Goal: Task Accomplishment & Management: Complete application form

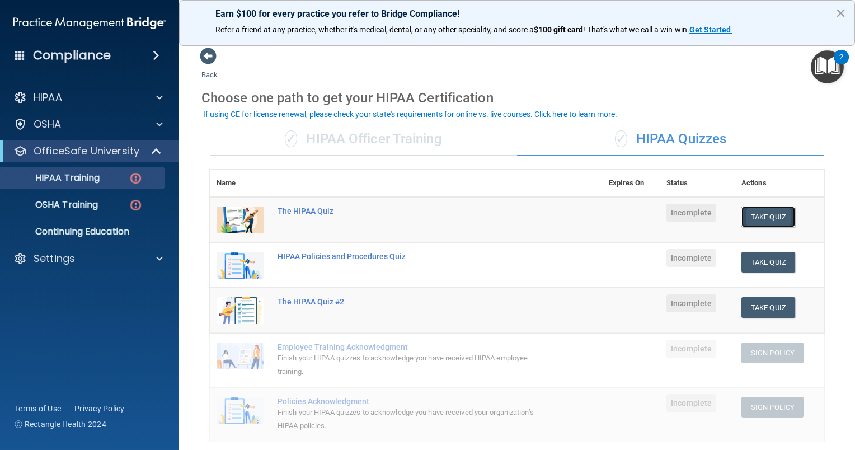
drag, startPoint x: 767, startPoint y: 217, endPoint x: 761, endPoint y: 222, distance: 7.5
click at [761, 222] on button "Take Quiz" at bounding box center [769, 217] width 54 height 21
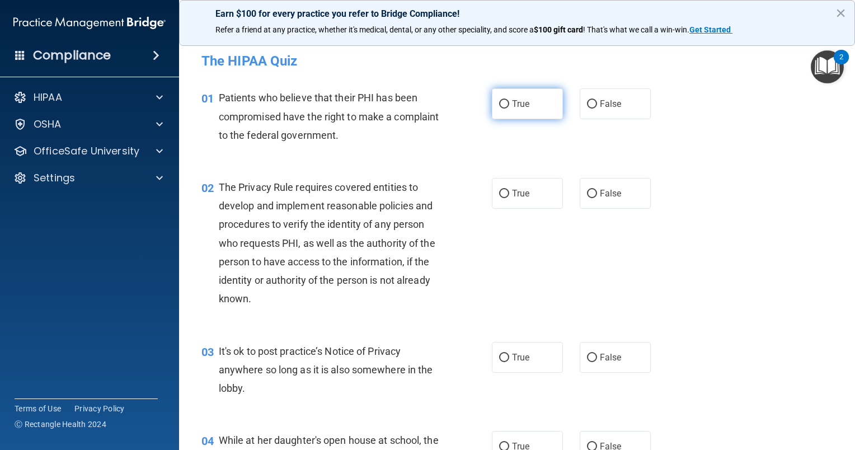
click at [522, 107] on span "True" at bounding box center [520, 104] width 17 height 11
click at [509, 107] on input "True" at bounding box center [504, 104] width 10 height 8
radio input "true"
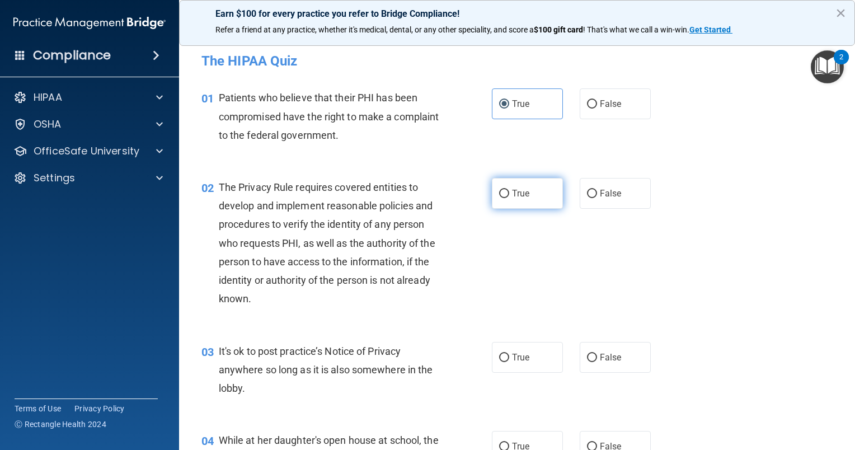
click at [507, 206] on label "True" at bounding box center [527, 193] width 71 height 31
click at [507, 198] on input "True" at bounding box center [504, 194] width 10 height 8
radio input "true"
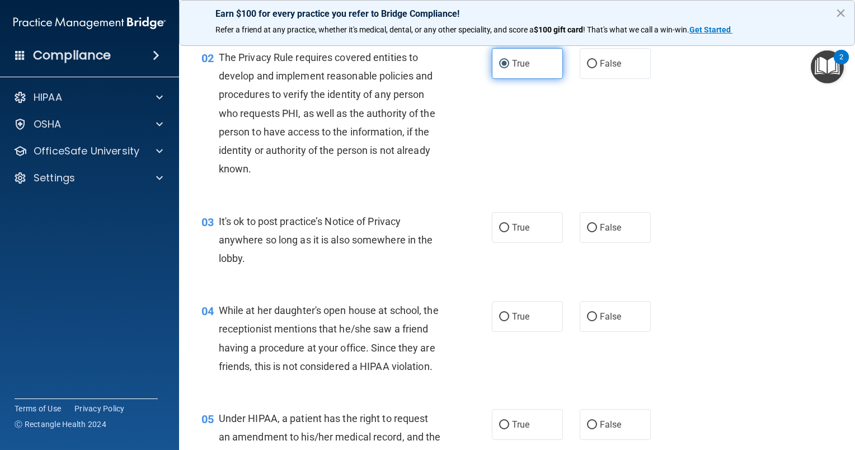
scroll to position [130, 0]
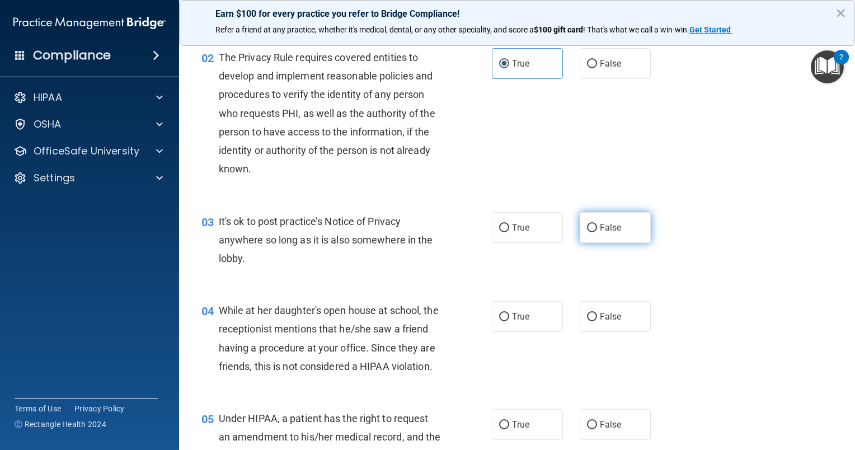
click at [620, 213] on label "False" at bounding box center [615, 227] width 71 height 31
click at [597, 224] on input "False" at bounding box center [592, 228] width 10 height 8
radio input "true"
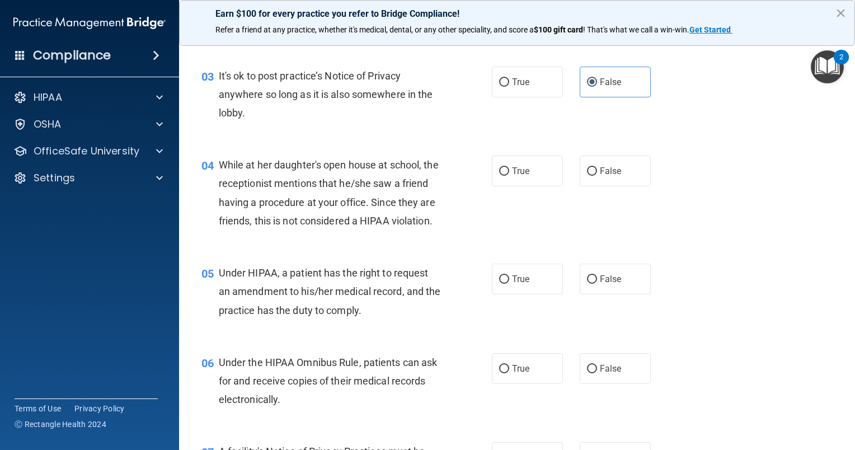
scroll to position [278, 0]
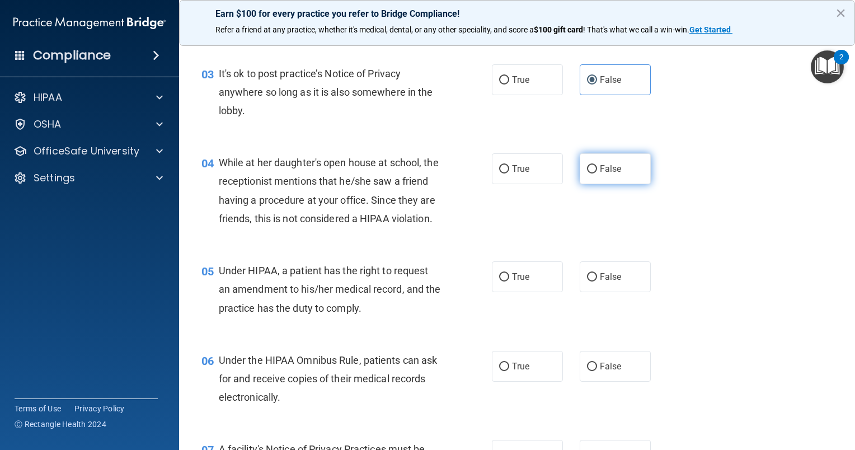
click at [610, 159] on label "False" at bounding box center [615, 168] width 71 height 31
click at [597, 165] on input "False" at bounding box center [592, 169] width 10 height 8
radio input "true"
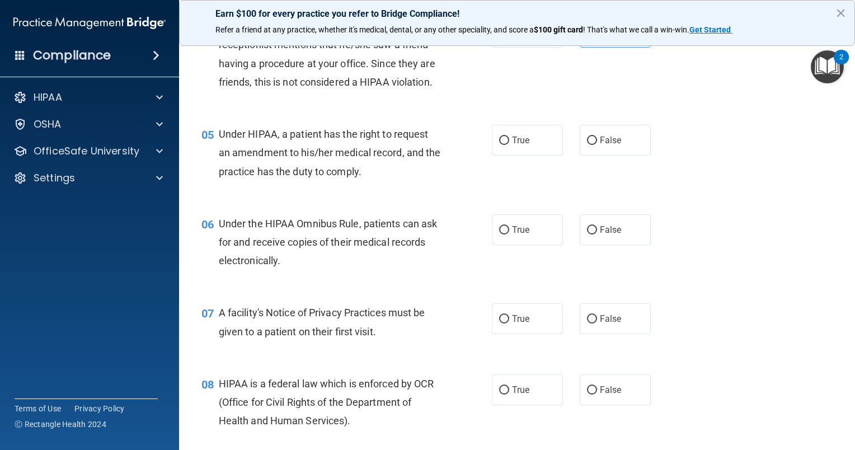
scroll to position [414, 0]
click at [625, 149] on label "False" at bounding box center [615, 140] width 71 height 31
click at [597, 145] on input "False" at bounding box center [592, 141] width 10 height 8
radio input "true"
drag, startPoint x: 498, startPoint y: 252, endPoint x: 499, endPoint y: 339, distance: 86.2
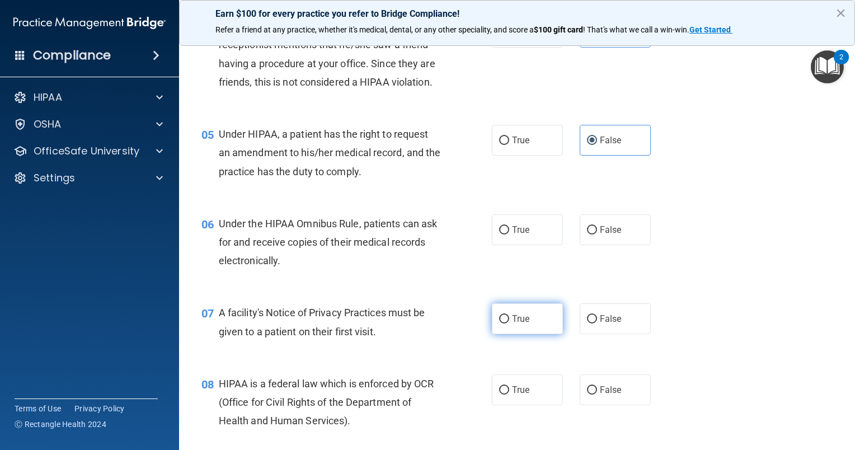
drag, startPoint x: 499, startPoint y: 339, endPoint x: 493, endPoint y: 343, distance: 7.6
click at [493, 334] on label "True" at bounding box center [527, 318] width 71 height 31
click at [499, 324] on input "True" at bounding box center [504, 319] width 10 height 8
radio input "true"
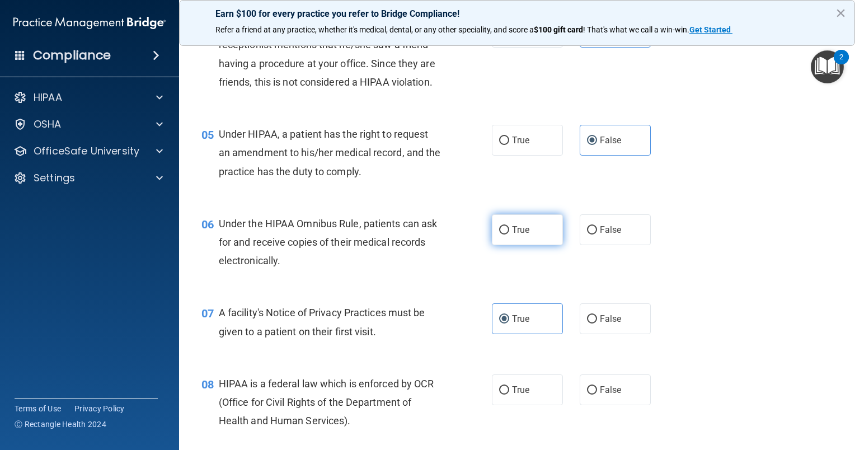
click at [500, 235] on input "True" at bounding box center [504, 230] width 10 height 8
radio input "true"
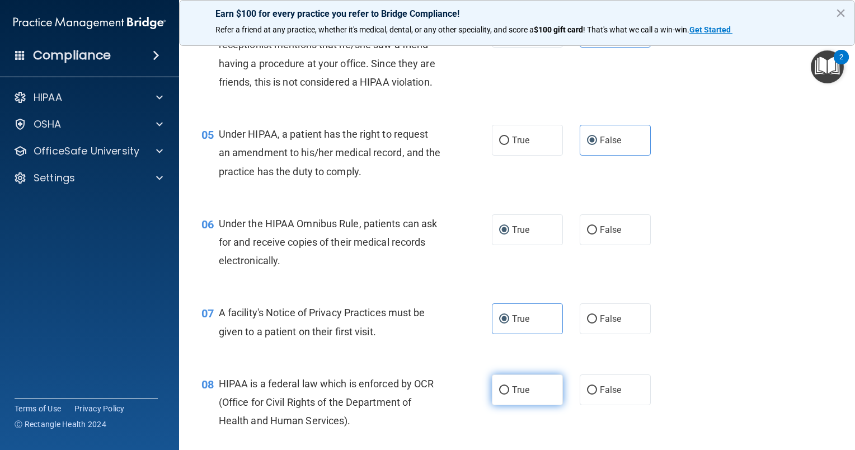
click at [499, 395] on input "True" at bounding box center [504, 390] width 10 height 8
radio input "true"
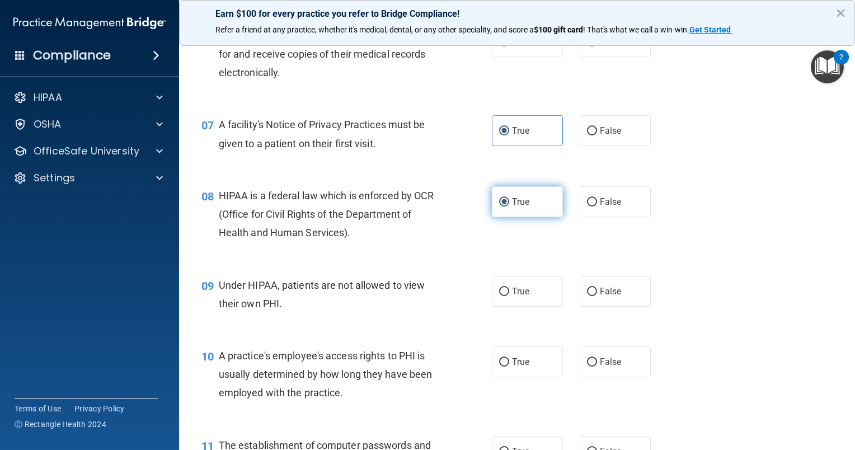
scroll to position [604, 0]
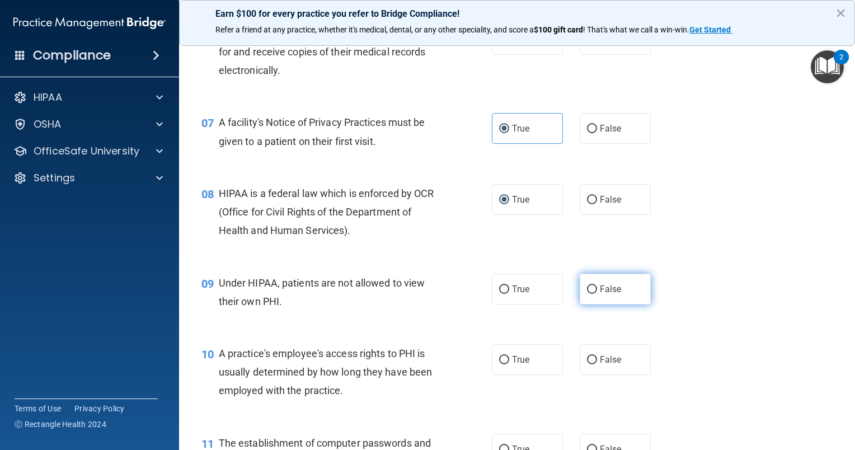
click at [587, 294] on input "False" at bounding box center [592, 289] width 10 height 8
radio input "true"
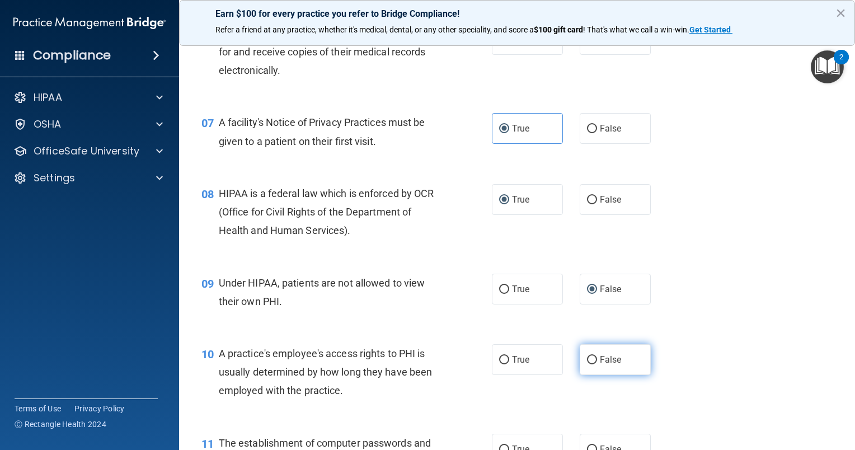
click at [582, 375] on label "False" at bounding box center [615, 359] width 71 height 31
click at [587, 364] on input "False" at bounding box center [592, 360] width 10 height 8
radio input "true"
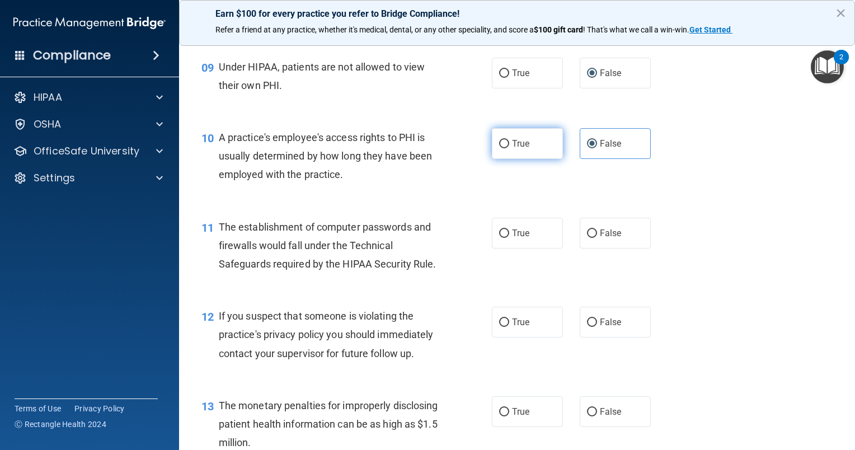
scroll to position [822, 0]
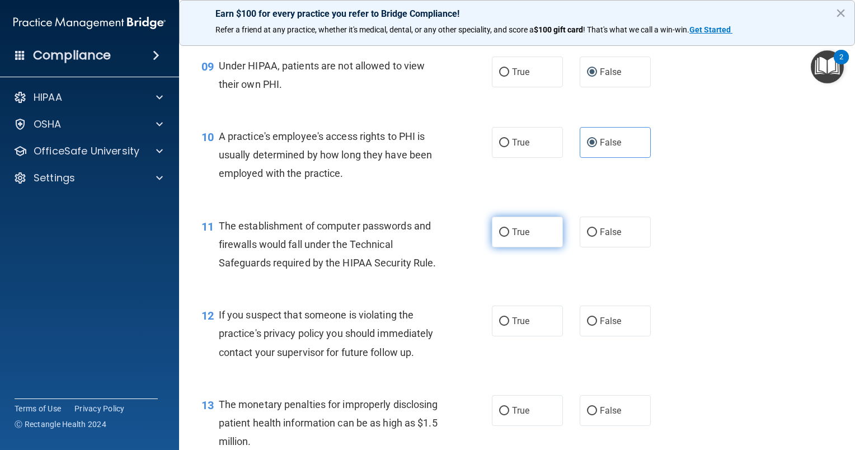
click at [503, 247] on label "True" at bounding box center [527, 232] width 71 height 31
click at [503, 237] on input "True" at bounding box center [504, 232] width 10 height 8
radio input "true"
click at [499, 326] on input "True" at bounding box center [504, 321] width 10 height 8
radio input "true"
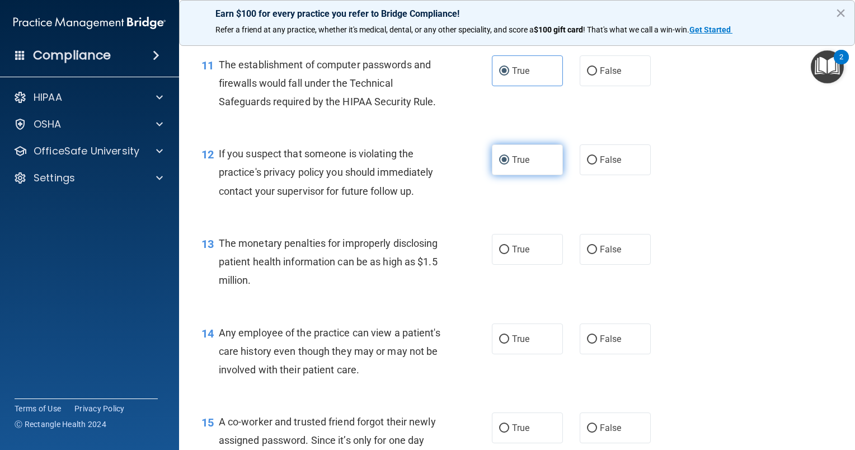
scroll to position [982, 0]
click at [499, 255] on input "True" at bounding box center [504, 250] width 10 height 8
radio input "true"
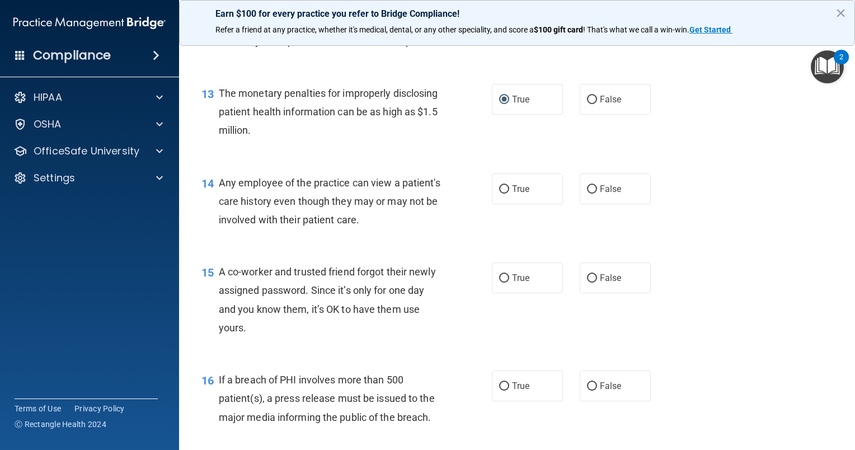
scroll to position [1134, 0]
click at [580, 203] on label "False" at bounding box center [615, 187] width 71 height 31
click at [587, 193] on input "False" at bounding box center [592, 188] width 10 height 8
radio input "true"
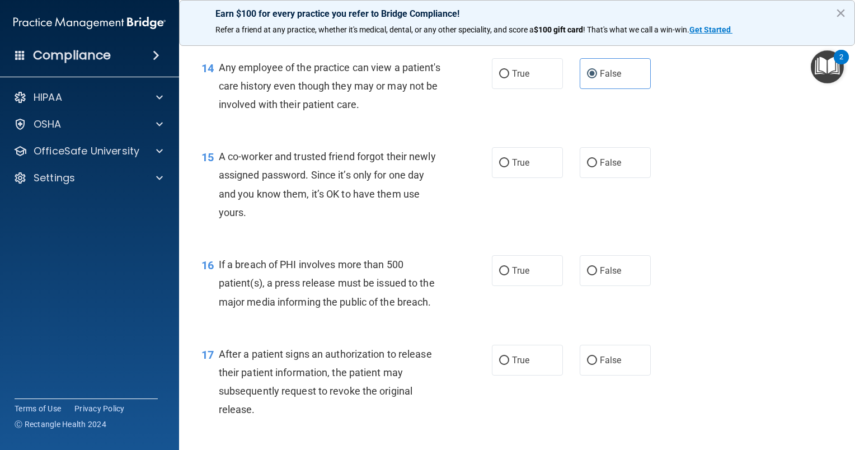
scroll to position [1250, 0]
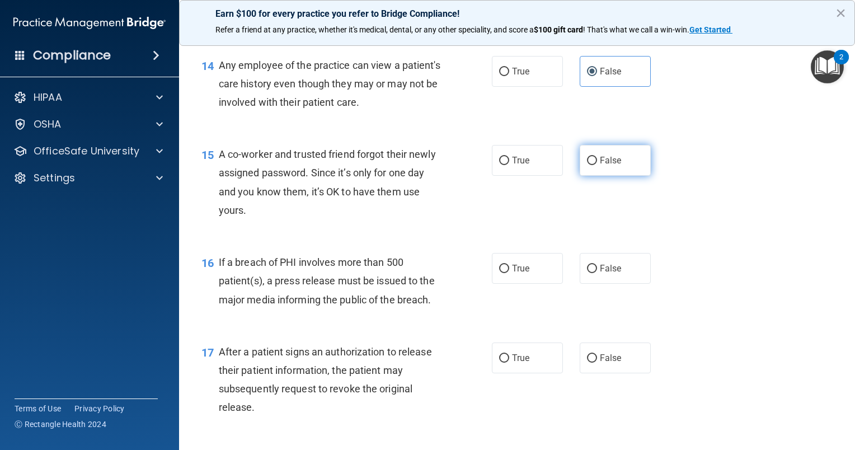
click at [592, 176] on label "False" at bounding box center [615, 160] width 71 height 31
click at [592, 165] on input "False" at bounding box center [592, 161] width 10 height 8
radio input "true"
click at [502, 273] on input "True" at bounding box center [504, 269] width 10 height 8
radio input "true"
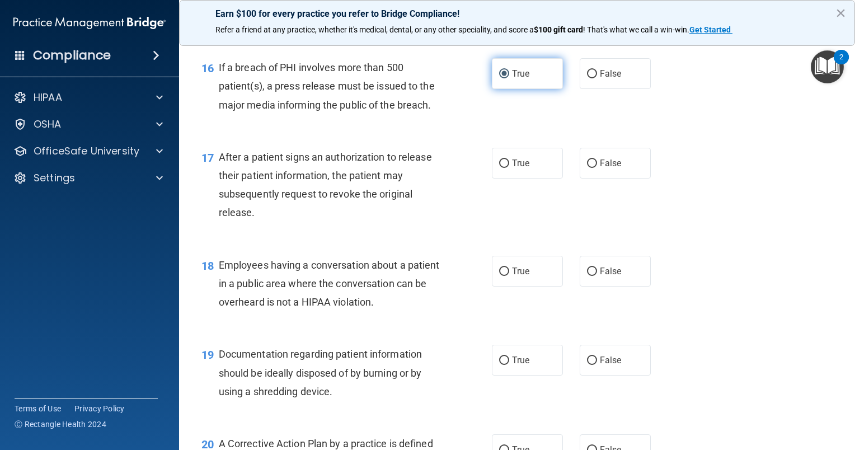
scroll to position [1445, 0]
click at [501, 168] on input "True" at bounding box center [504, 164] width 10 height 8
radio input "true"
drag, startPoint x: 583, startPoint y: 290, endPoint x: 589, endPoint y: 302, distance: 14.0
drag, startPoint x: 589, startPoint y: 302, endPoint x: 582, endPoint y: 280, distance: 23.0
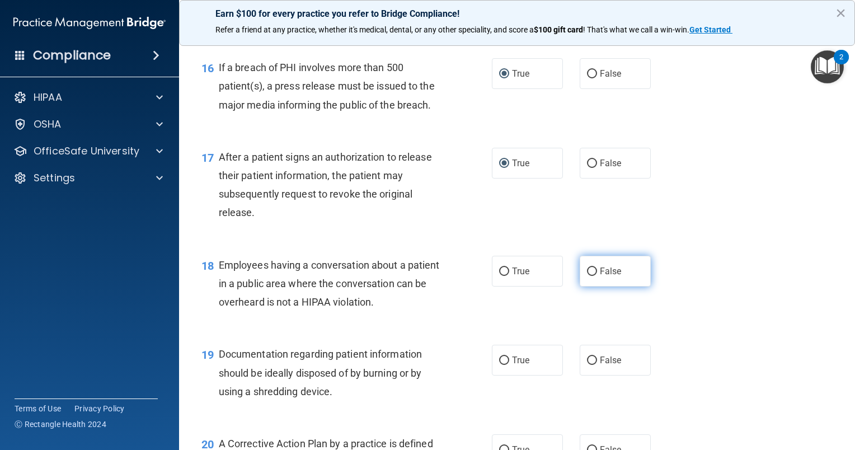
click at [582, 280] on label "False" at bounding box center [615, 271] width 71 height 31
click at [587, 276] on input "False" at bounding box center [592, 272] width 10 height 8
radio input "true"
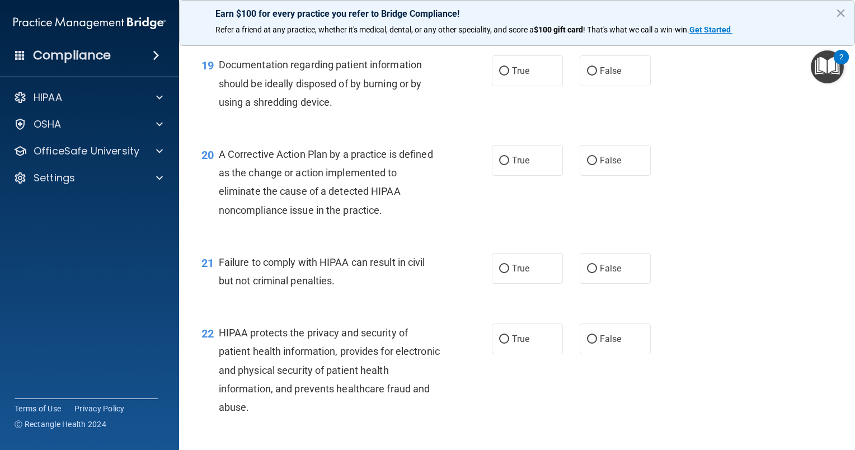
scroll to position [1740, 0]
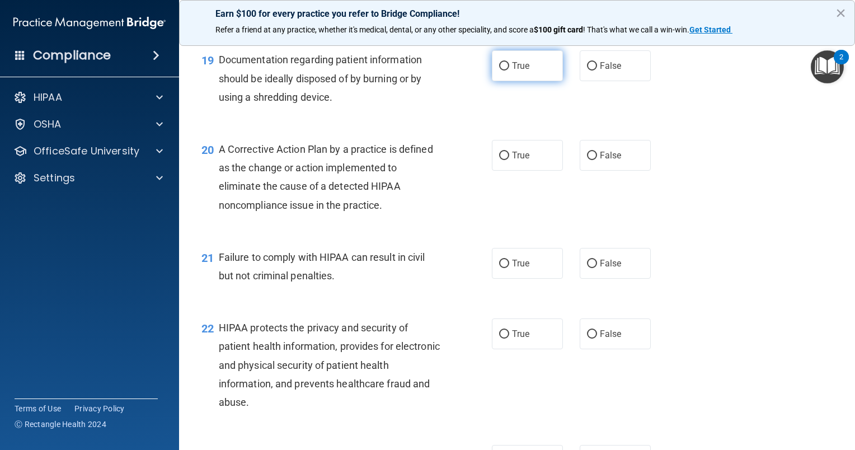
click at [494, 76] on label "True" at bounding box center [527, 65] width 71 height 31
click at [499, 71] on input "True" at bounding box center [504, 66] width 10 height 8
radio input "true"
click at [499, 160] on input "True" at bounding box center [504, 156] width 10 height 8
radio input "true"
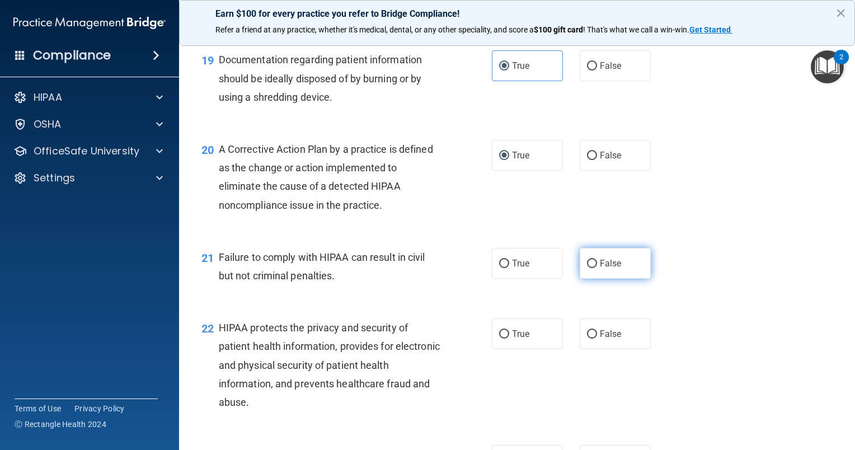
click at [587, 268] on input "False" at bounding box center [592, 264] width 10 height 8
radio input "true"
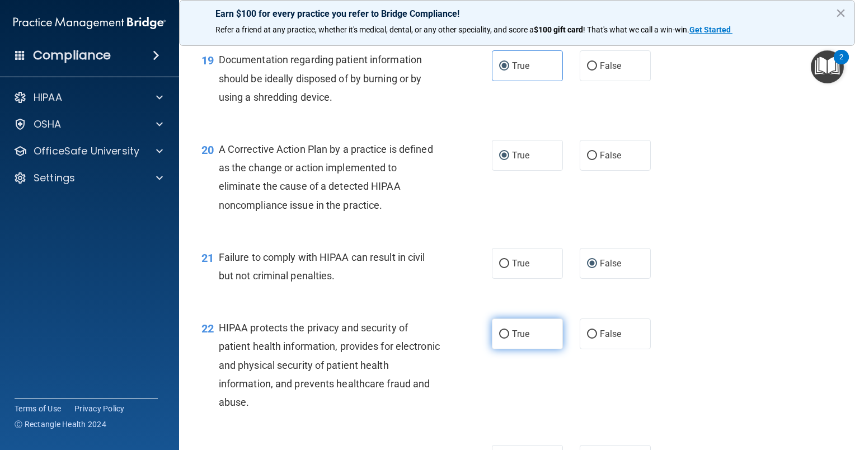
click at [494, 349] on label "True" at bounding box center [527, 333] width 71 height 31
click at [499, 339] on input "True" at bounding box center [504, 334] width 10 height 8
radio input "true"
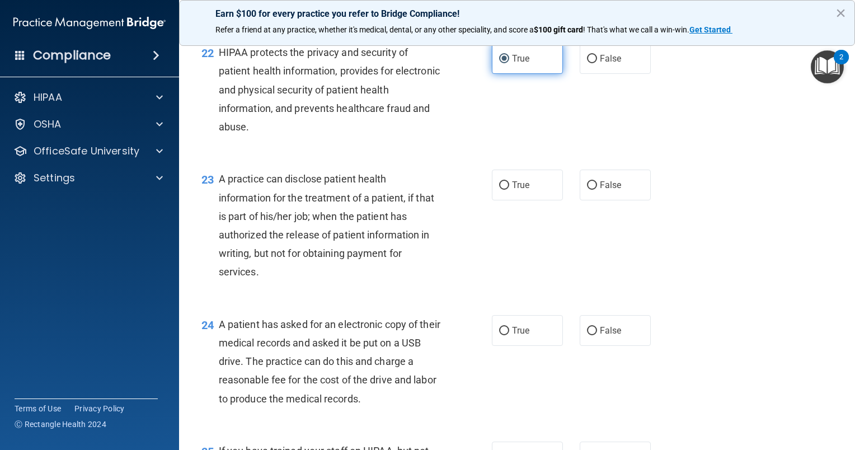
scroll to position [2015, 0]
click at [609, 190] on span "False" at bounding box center [611, 185] width 22 height 11
click at [597, 190] on input "False" at bounding box center [592, 185] width 10 height 8
radio input "true"
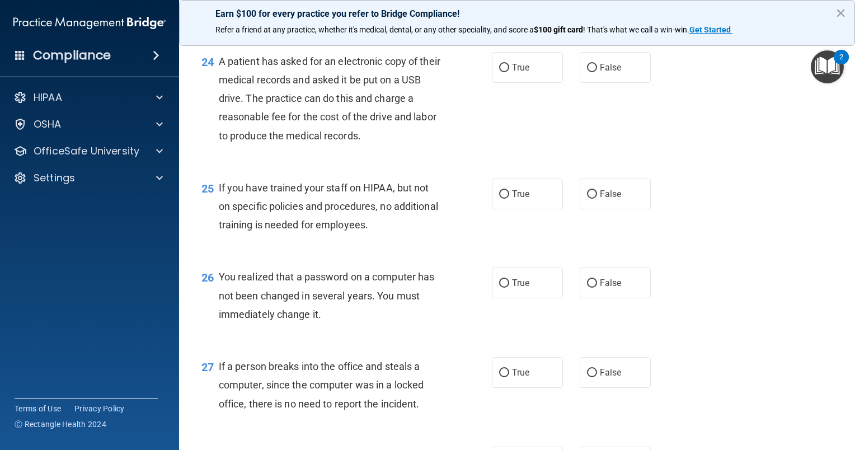
scroll to position [2281, 0]
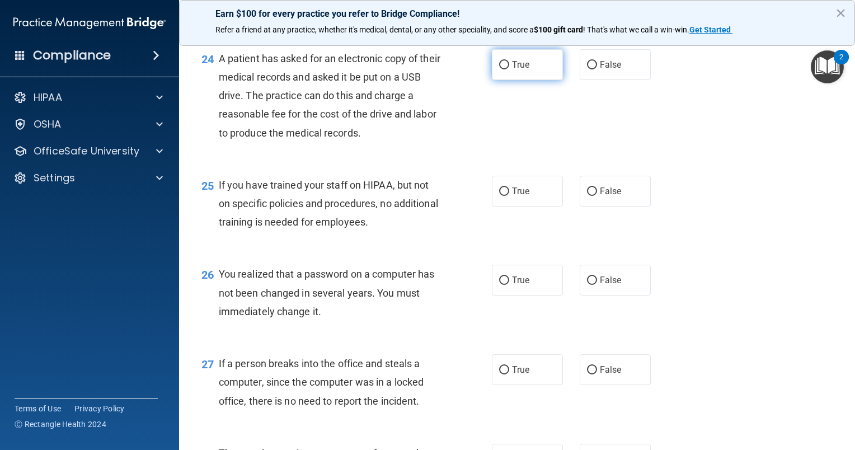
click at [515, 70] on span "True" at bounding box center [520, 64] width 17 height 11
click at [509, 69] on input "True" at bounding box center [504, 65] width 10 height 8
radio input "true"
drag, startPoint x: 582, startPoint y: 207, endPoint x: 576, endPoint y: 210, distance: 6.5
click at [580, 207] on label "False" at bounding box center [615, 191] width 71 height 31
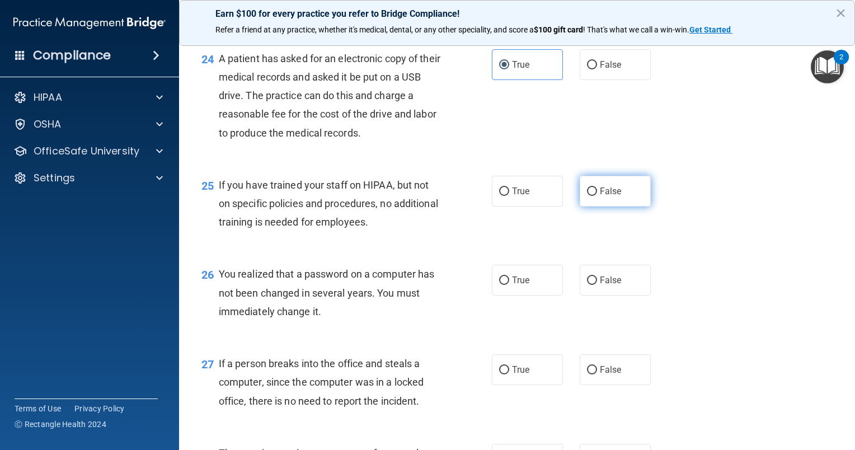
click at [587, 196] on input "False" at bounding box center [592, 191] width 10 height 8
radio input "true"
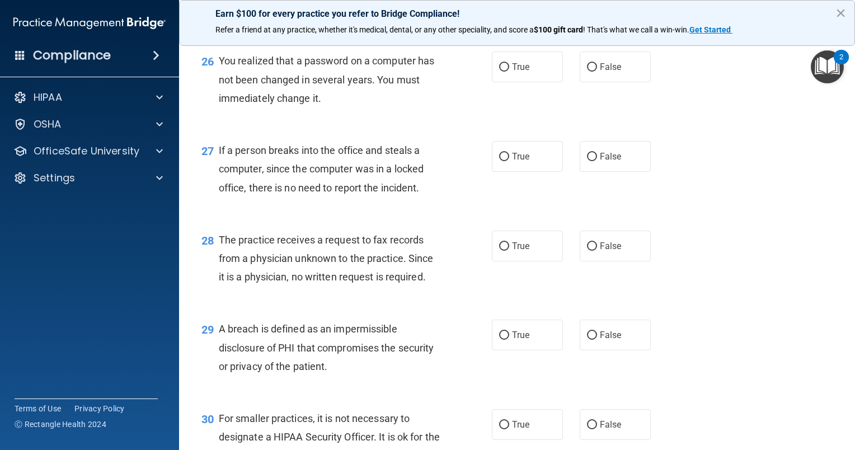
scroll to position [2496, 0]
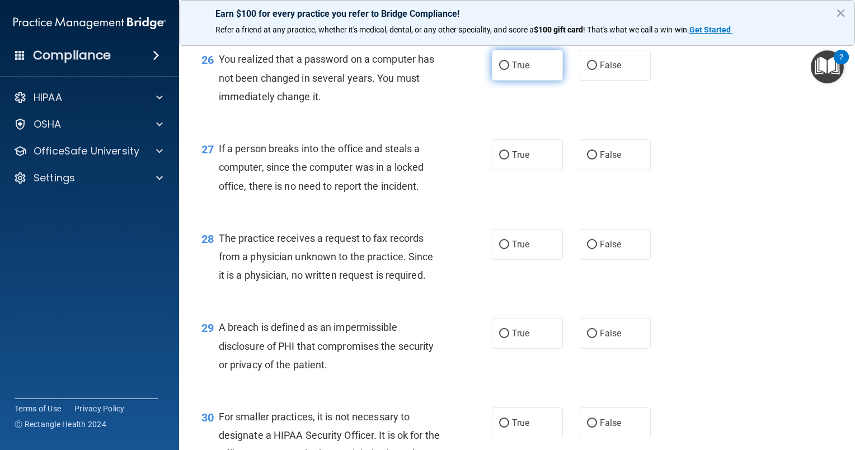
click at [502, 70] on input "True" at bounding box center [504, 66] width 10 height 8
radio input "true"
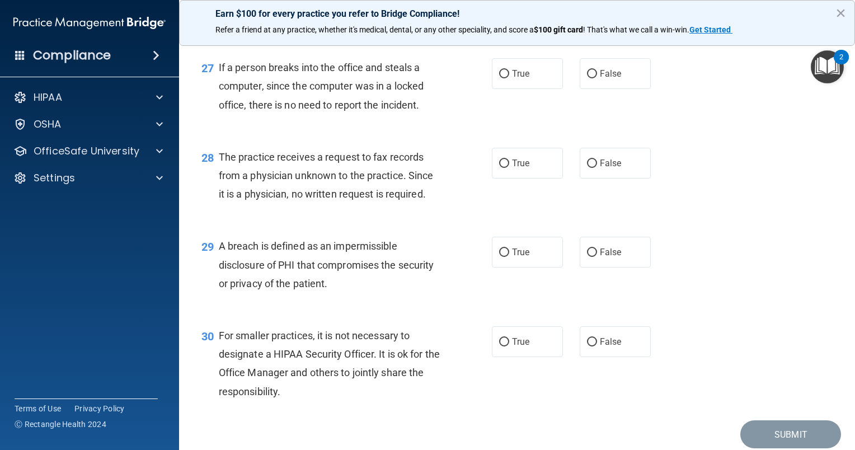
scroll to position [2579, 0]
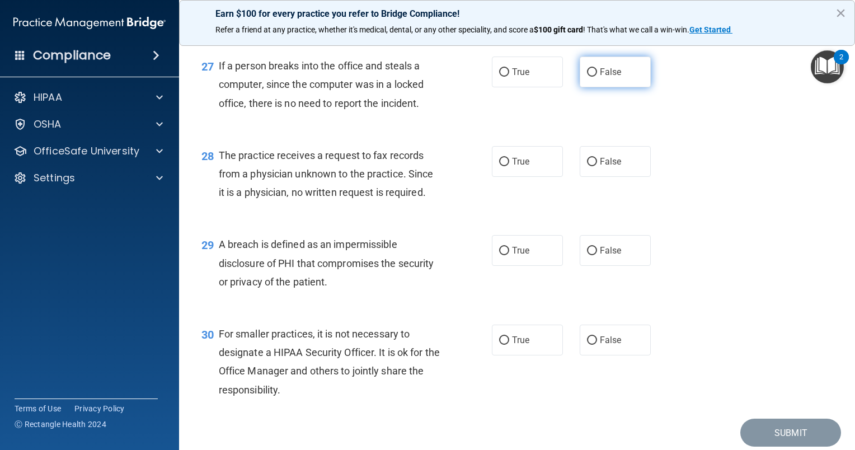
click at [609, 87] on label "False" at bounding box center [615, 72] width 71 height 31
click at [597, 77] on input "False" at bounding box center [592, 72] width 10 height 8
radio input "true"
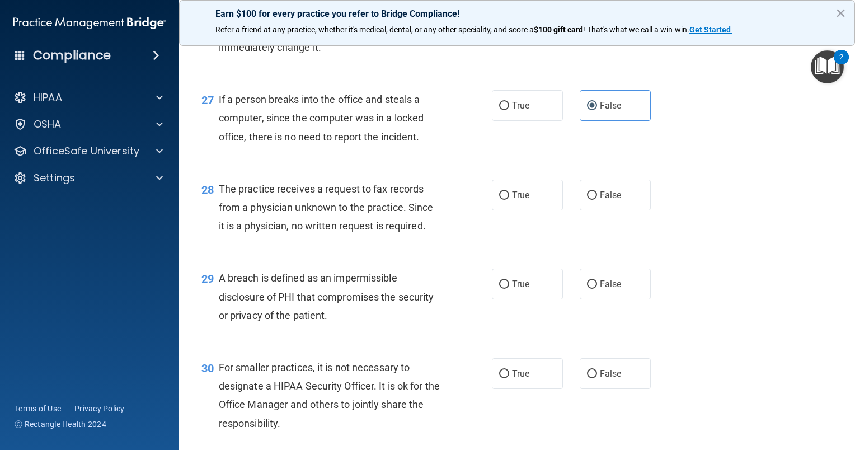
scroll to position [2544, 0]
drag, startPoint x: 601, startPoint y: 219, endPoint x: 586, endPoint y: 213, distance: 16.0
click at [587, 201] on input "False" at bounding box center [592, 197] width 10 height 8
radio input "true"
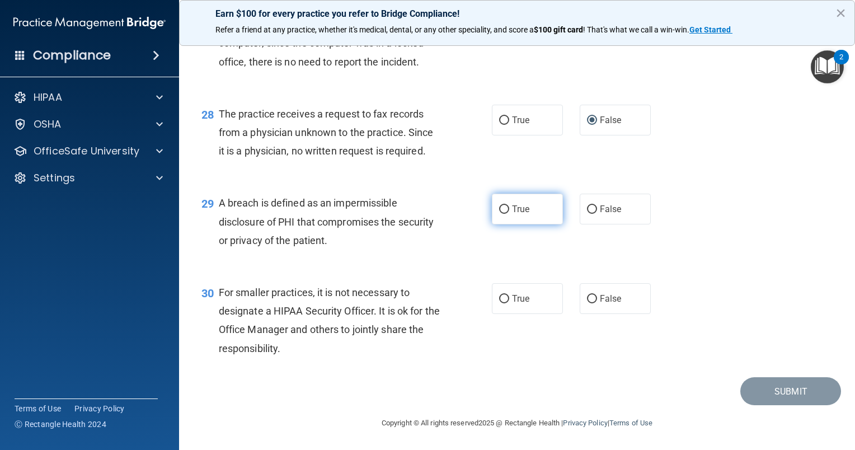
drag, startPoint x: 501, startPoint y: 205, endPoint x: 493, endPoint y: 205, distance: 8.4
click at [493, 205] on label "True" at bounding box center [527, 209] width 71 height 31
click at [499, 205] on input "True" at bounding box center [504, 209] width 10 height 8
radio input "true"
click at [493, 205] on label "True" at bounding box center [527, 209] width 71 height 31
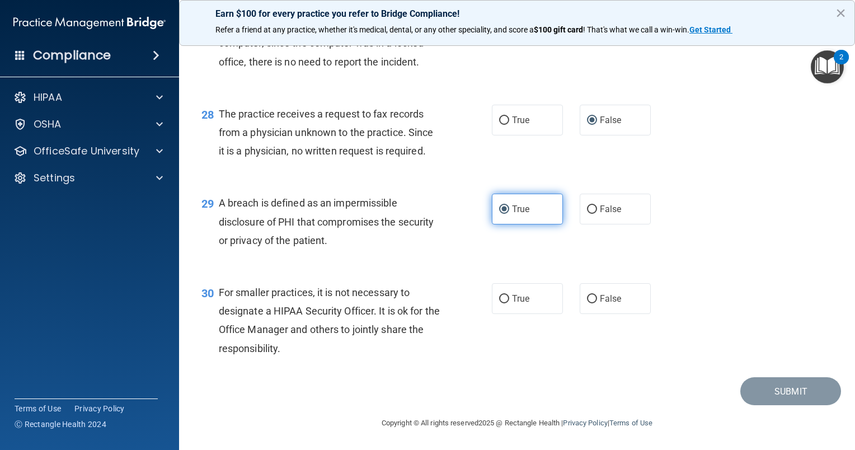
click at [499, 205] on input "True" at bounding box center [504, 209] width 10 height 8
click at [580, 299] on label "False" at bounding box center [615, 298] width 71 height 31
click at [587, 299] on input "False" at bounding box center [592, 299] width 10 height 8
radio input "true"
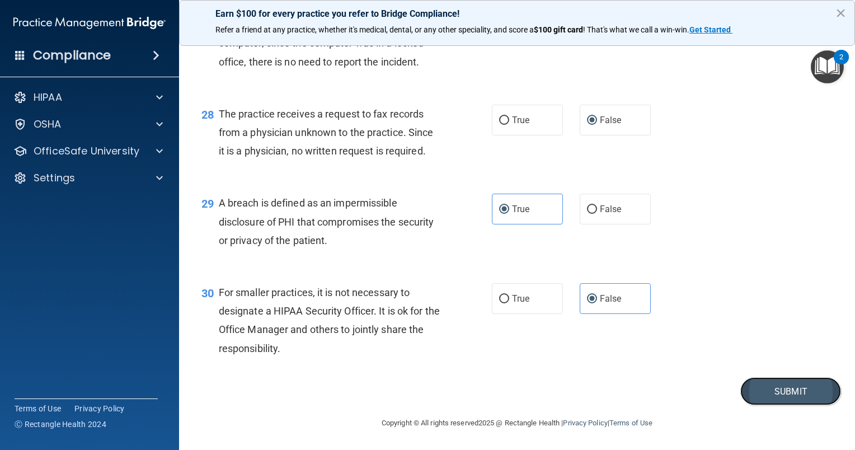
click at [761, 395] on button "Submit" at bounding box center [790, 391] width 101 height 29
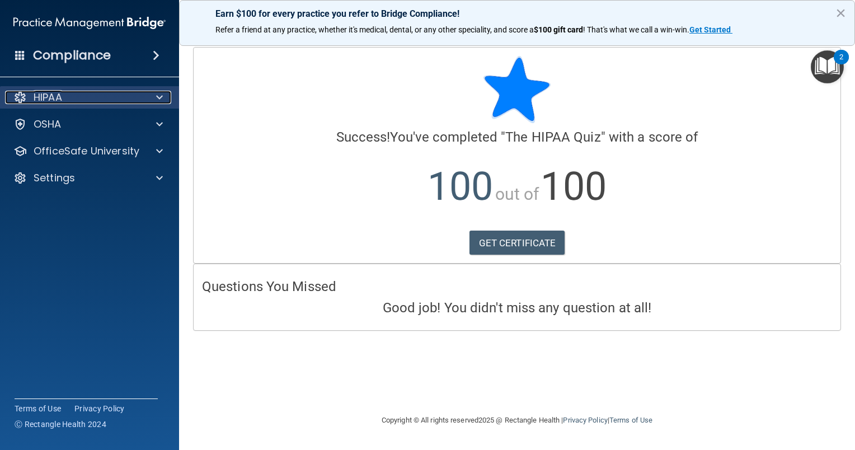
click at [116, 96] on div "HIPAA" at bounding box center [74, 97] width 139 height 13
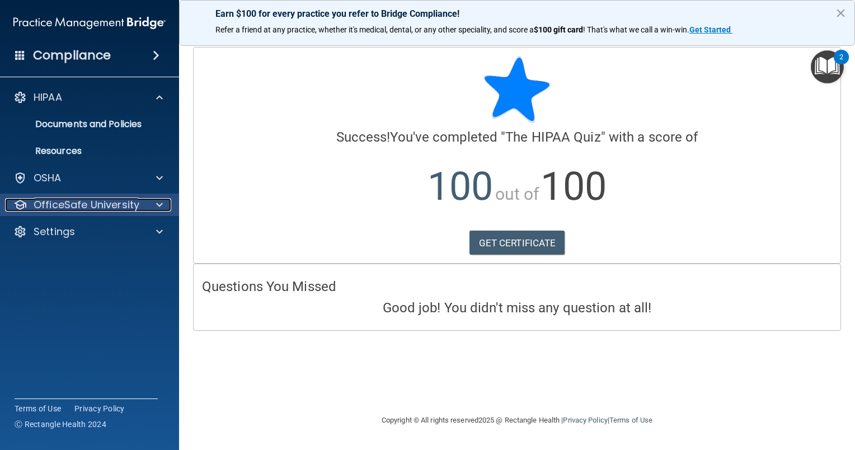
click at [114, 207] on p "OfficeSafe University" at bounding box center [87, 204] width 106 height 13
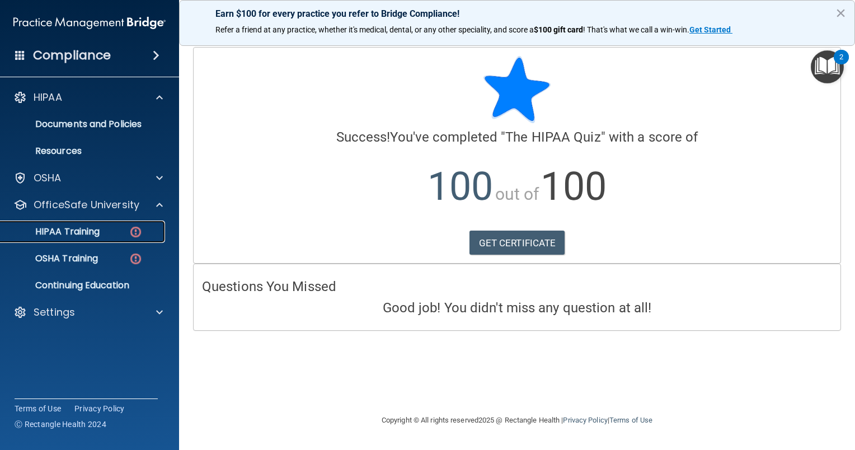
click at [100, 233] on p "HIPAA Training" at bounding box center [53, 231] width 92 height 11
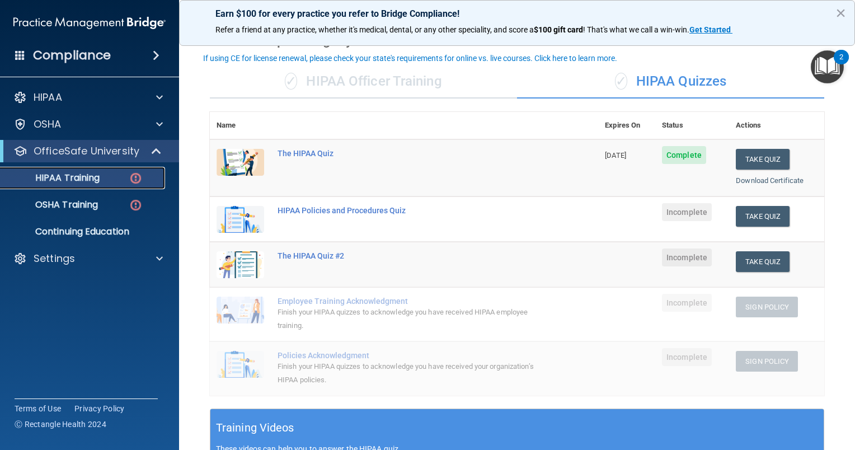
scroll to position [58, 0]
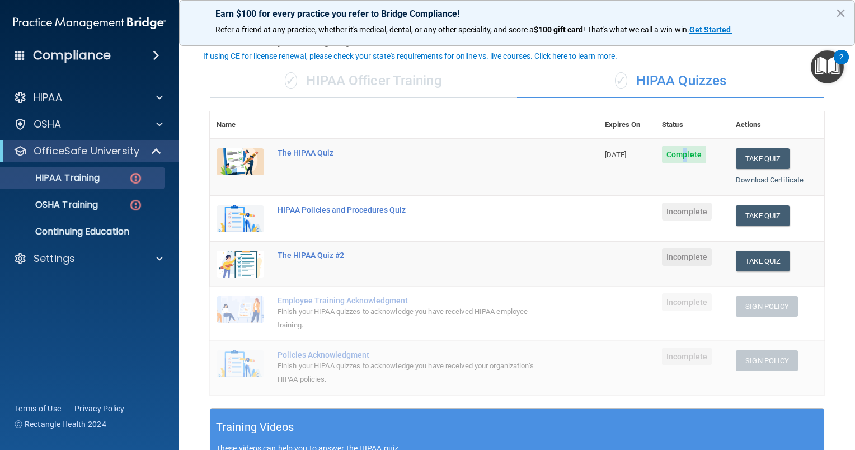
drag, startPoint x: 762, startPoint y: 210, endPoint x: 681, endPoint y: 194, distance: 83.2
click at [681, 194] on td "Complete" at bounding box center [692, 167] width 74 height 57
drag, startPoint x: 681, startPoint y: 194, endPoint x: 759, endPoint y: 219, distance: 82.3
click at [759, 219] on button "Take Quiz" at bounding box center [763, 215] width 54 height 21
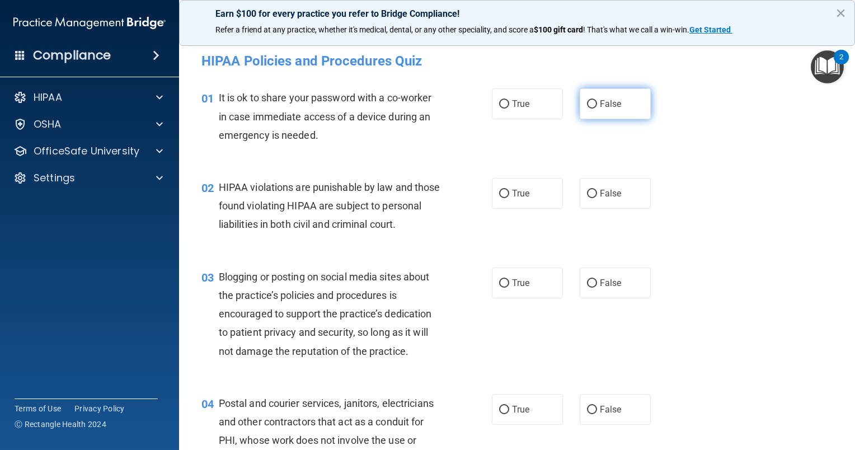
click at [607, 105] on span "False" at bounding box center [611, 104] width 22 height 11
click at [597, 105] on input "False" at bounding box center [592, 104] width 10 height 8
radio input "true"
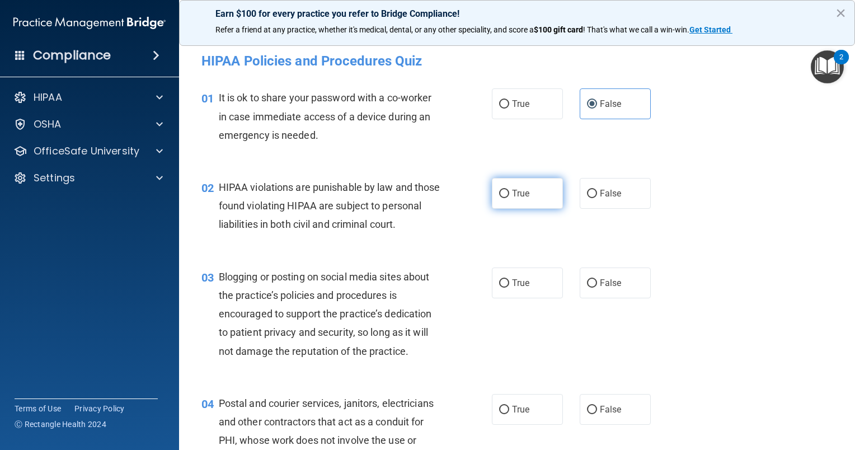
click at [507, 191] on label "True" at bounding box center [527, 193] width 71 height 31
click at [507, 191] on input "True" at bounding box center [504, 194] width 10 height 8
radio input "true"
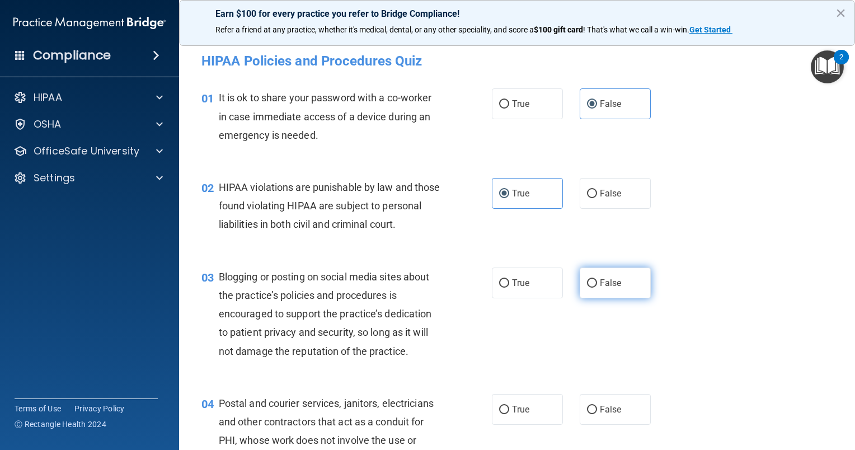
click at [588, 288] on input "False" at bounding box center [592, 283] width 10 height 8
radio input "true"
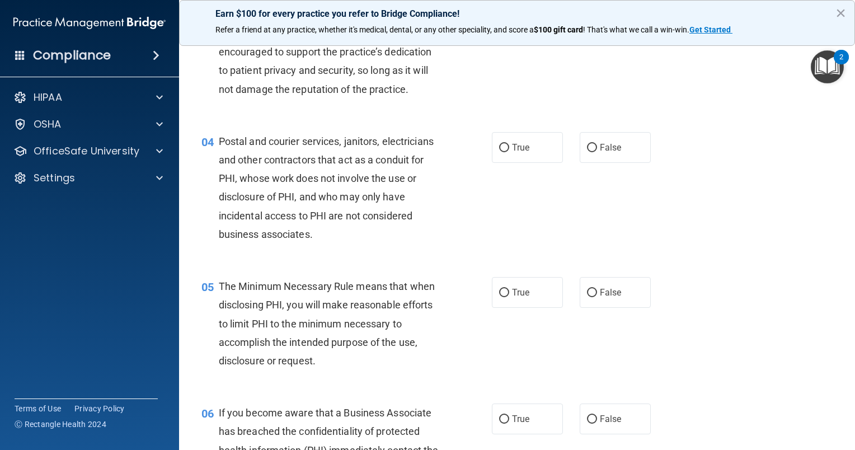
scroll to position [266, 0]
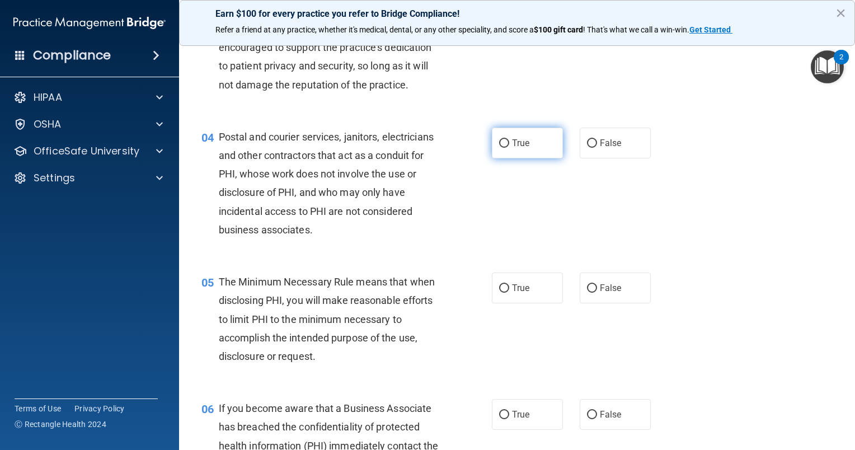
click at [499, 148] on input "True" at bounding box center [504, 143] width 10 height 8
radio input "true"
click at [494, 303] on label "True" at bounding box center [527, 288] width 71 height 31
click at [499, 293] on input "True" at bounding box center [504, 288] width 10 height 8
radio input "true"
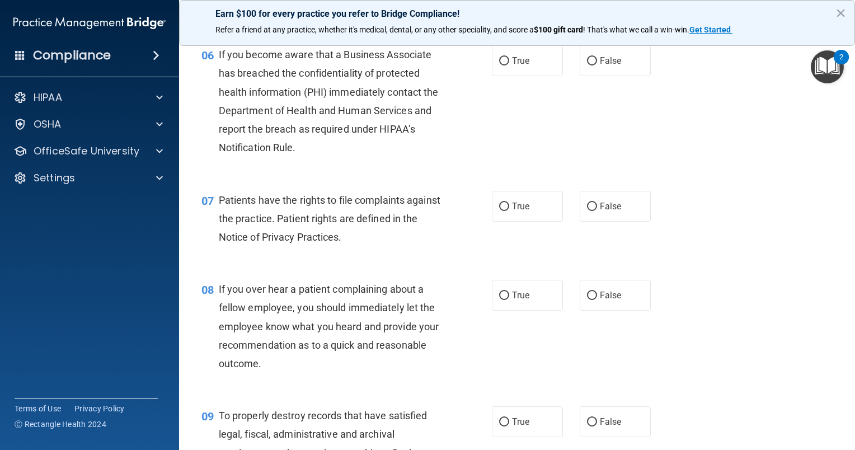
scroll to position [620, 0]
click at [607, 73] on label "False" at bounding box center [615, 60] width 71 height 31
click at [597, 65] on input "False" at bounding box center [592, 61] width 10 height 8
radio input "true"
click at [524, 222] on label "True" at bounding box center [527, 206] width 71 height 31
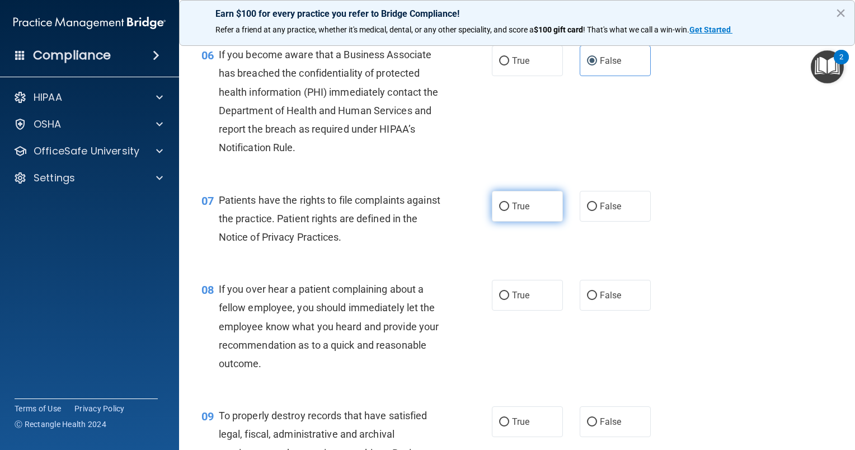
click at [509, 211] on input "True" at bounding box center [504, 207] width 10 height 8
radio input "true"
drag, startPoint x: 597, startPoint y: 310, endPoint x: 583, endPoint y: 309, distance: 13.4
click at [583, 309] on label "False" at bounding box center [615, 295] width 71 height 31
click at [587, 300] on input "False" at bounding box center [592, 296] width 10 height 8
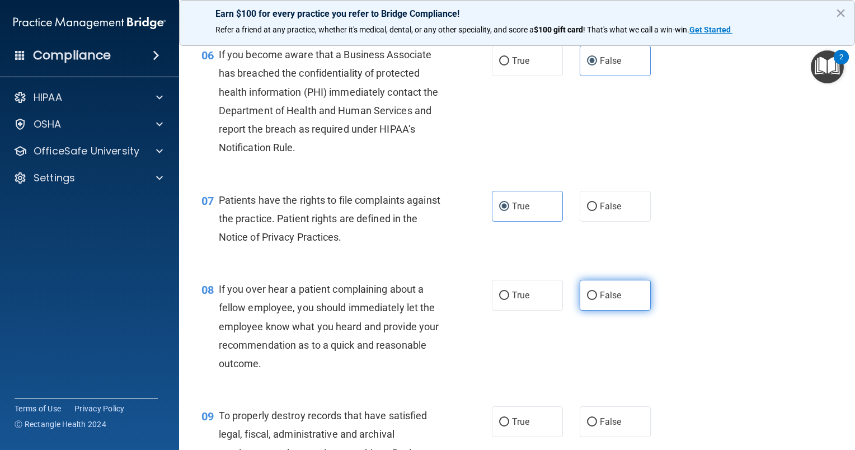
radio input "true"
click at [587, 426] on input "False" at bounding box center [592, 422] width 10 height 8
radio input "true"
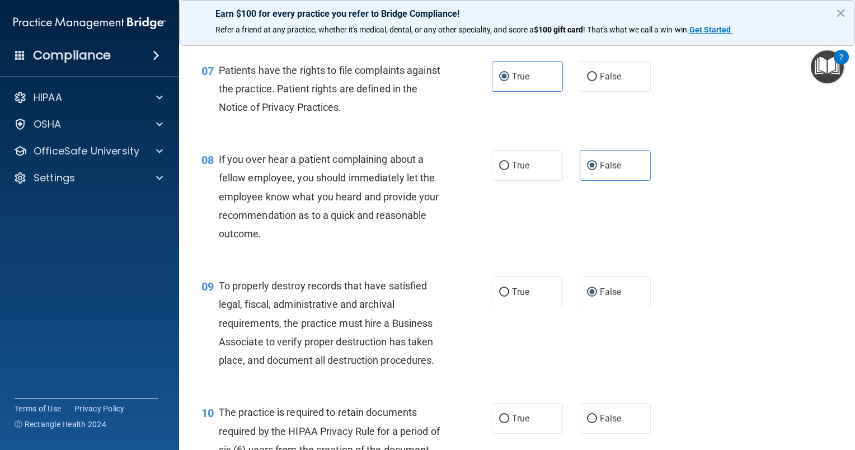
scroll to position [784, 0]
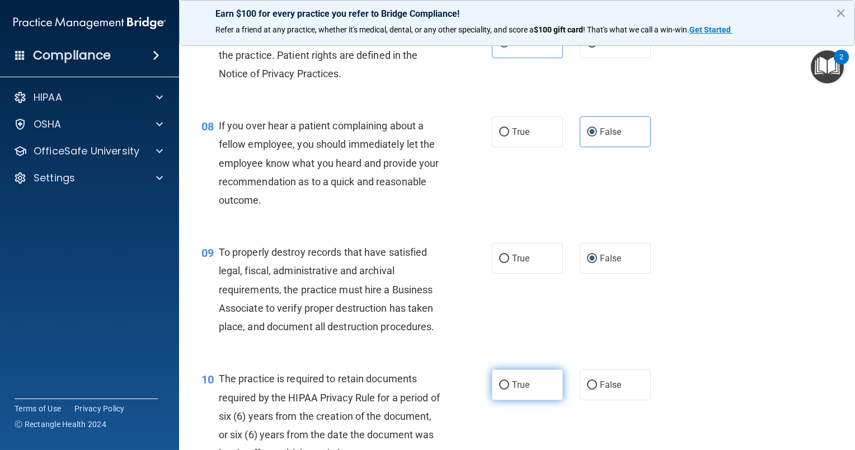
click at [500, 390] on input "True" at bounding box center [504, 385] width 10 height 8
radio input "true"
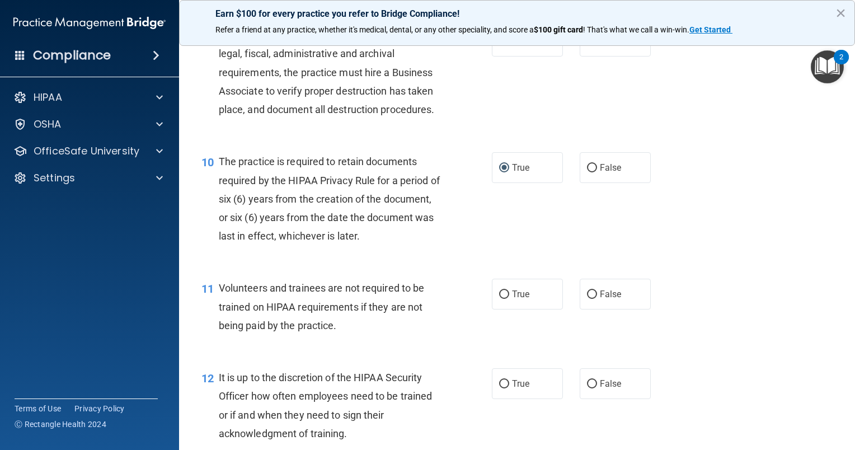
scroll to position [1001, 0]
click at [587, 299] on input "False" at bounding box center [592, 294] width 10 height 8
radio input "true"
click at [580, 399] on label "False" at bounding box center [615, 383] width 71 height 31
click at [587, 388] on input "False" at bounding box center [592, 384] width 10 height 8
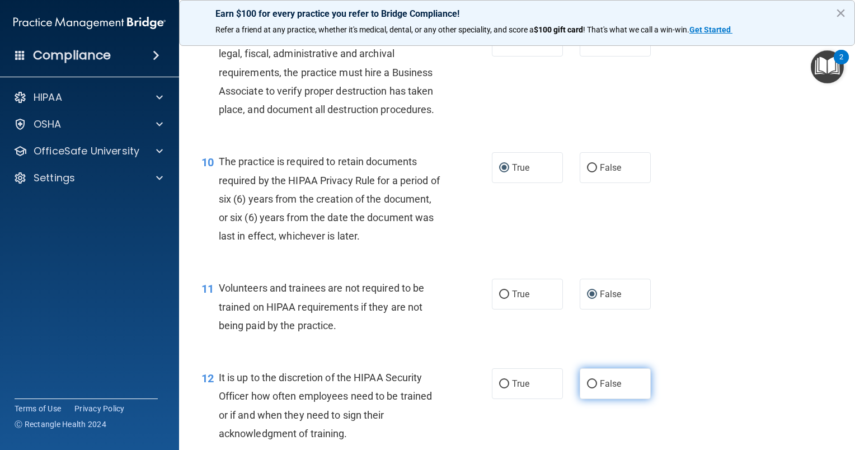
radio input "true"
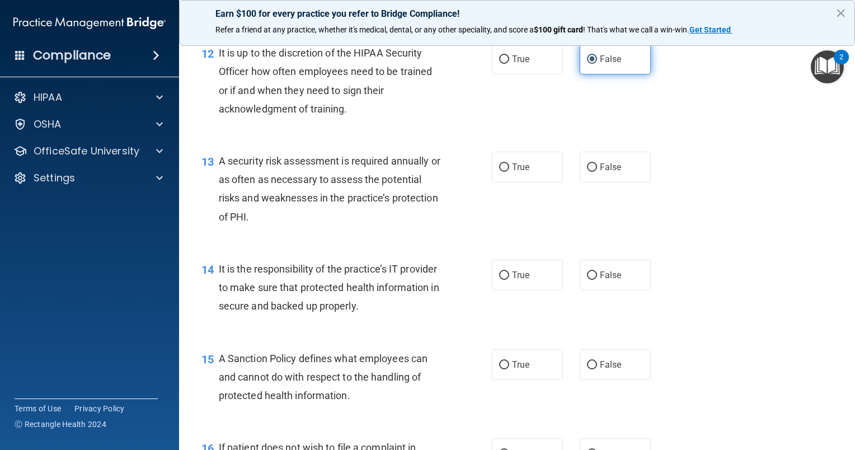
scroll to position [1328, 0]
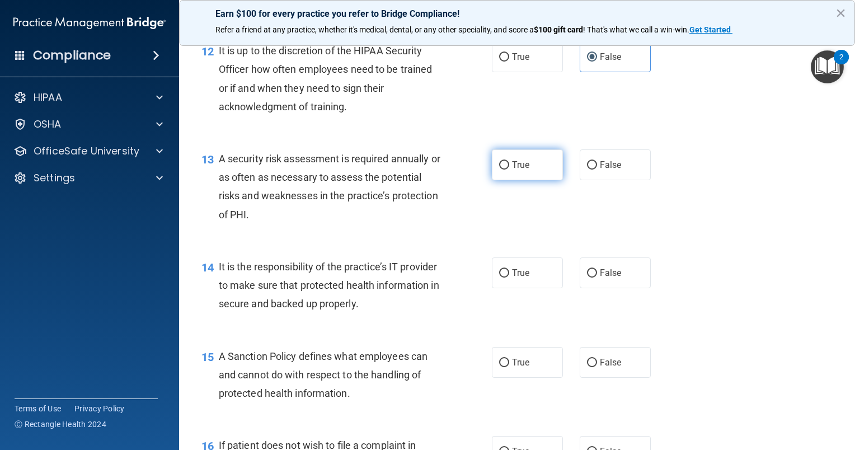
click at [495, 179] on label "True" at bounding box center [527, 164] width 71 height 31
click at [499, 170] on input "True" at bounding box center [504, 165] width 10 height 8
radio input "true"
click at [589, 278] on input "False" at bounding box center [592, 273] width 10 height 8
radio input "true"
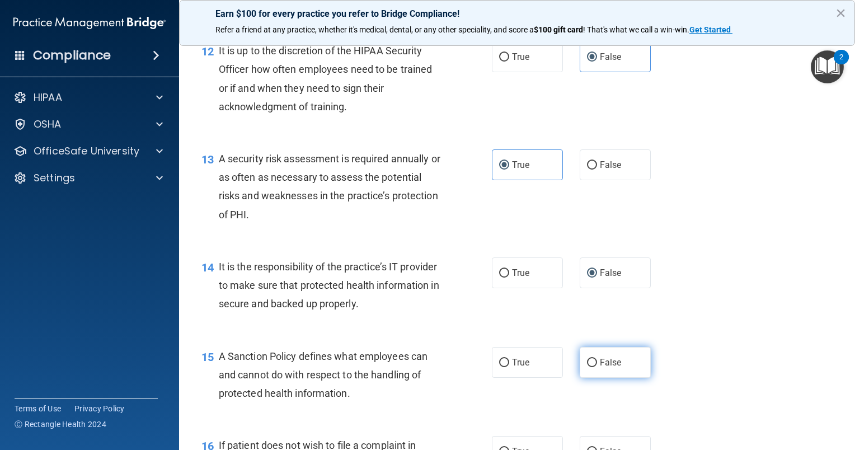
click at [589, 367] on input "False" at bounding box center [592, 363] width 10 height 8
radio input "true"
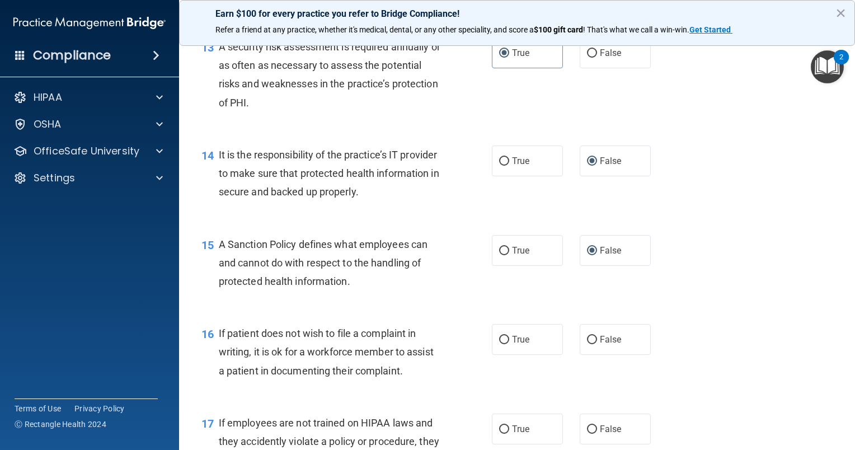
scroll to position [1440, 0]
click at [492, 354] on label "True" at bounding box center [527, 339] width 71 height 31
click at [499, 344] on input "True" at bounding box center [504, 340] width 10 height 8
radio input "true"
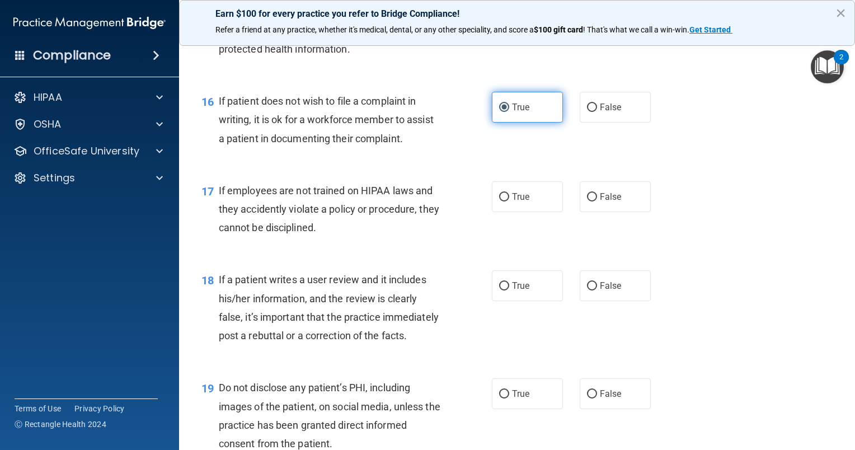
scroll to position [1674, 0]
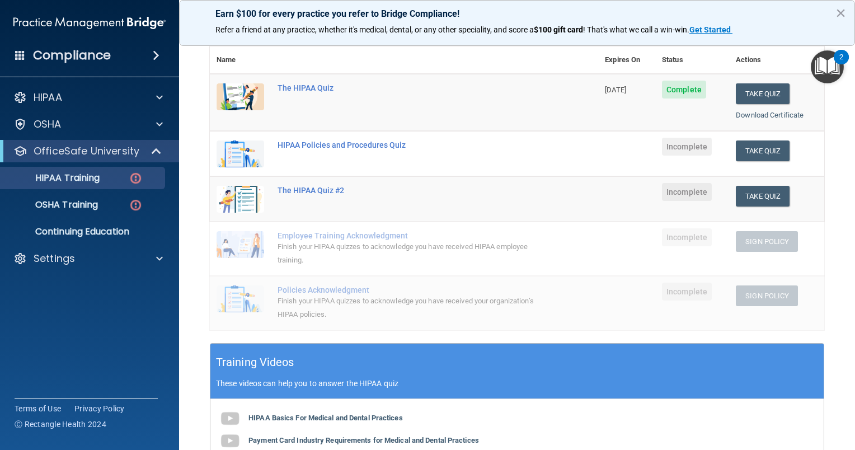
scroll to position [121, 0]
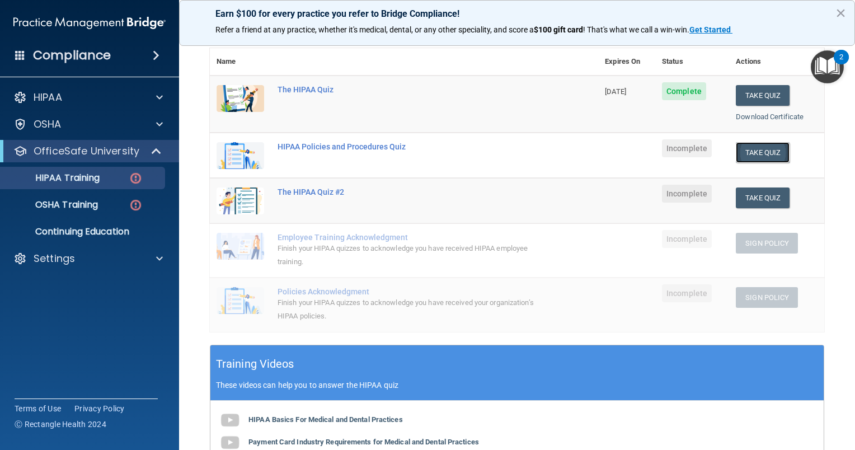
click at [754, 150] on button "Take Quiz" at bounding box center [763, 152] width 54 height 21
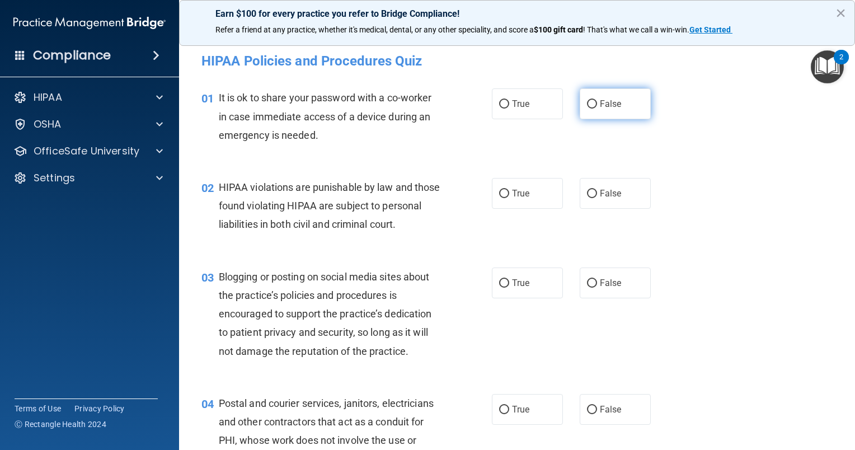
click at [585, 110] on label "False" at bounding box center [615, 103] width 71 height 31
click at [587, 109] on input "False" at bounding box center [592, 104] width 10 height 8
radio input "true"
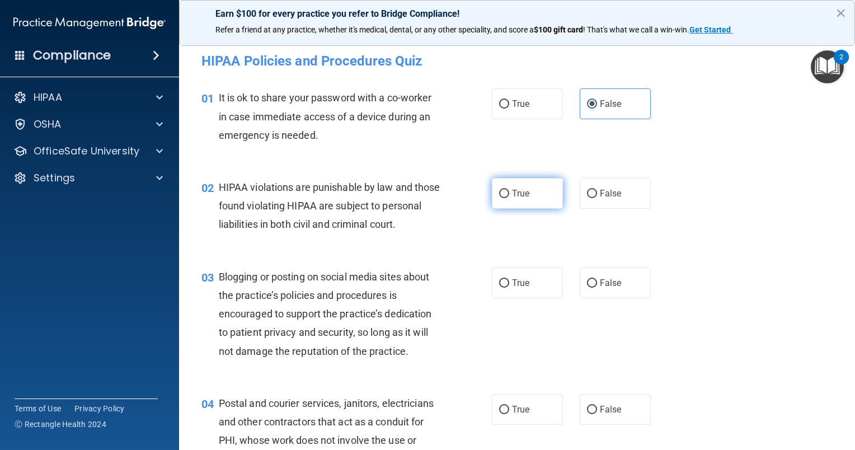
click at [499, 190] on input "True" at bounding box center [504, 194] width 10 height 8
radio input "true"
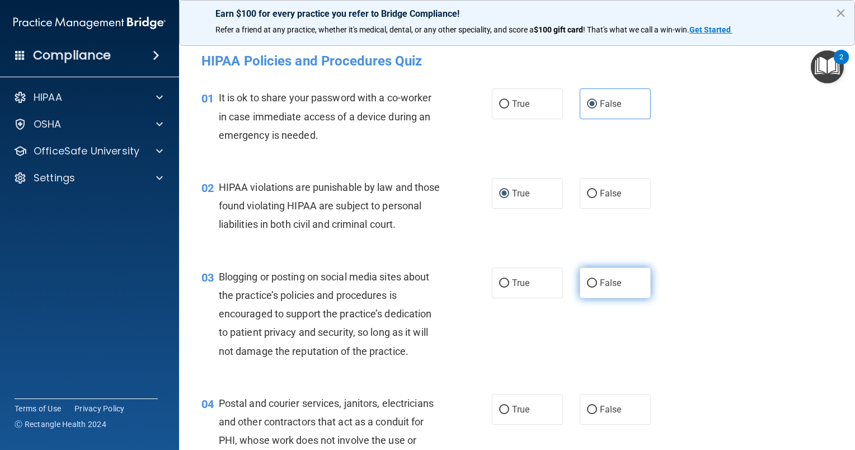
click at [591, 288] on input "False" at bounding box center [592, 283] width 10 height 8
radio input "true"
click at [493, 425] on label "True" at bounding box center [527, 409] width 71 height 31
click at [499, 414] on input "True" at bounding box center [504, 410] width 10 height 8
radio input "true"
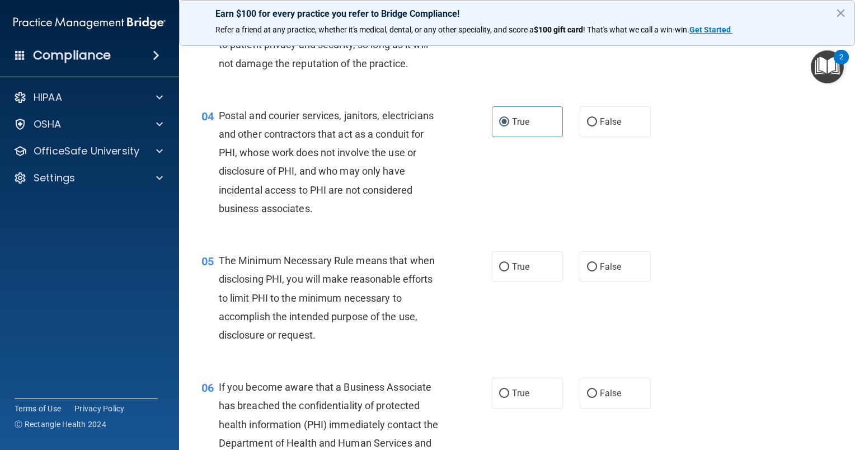
scroll to position [291, 0]
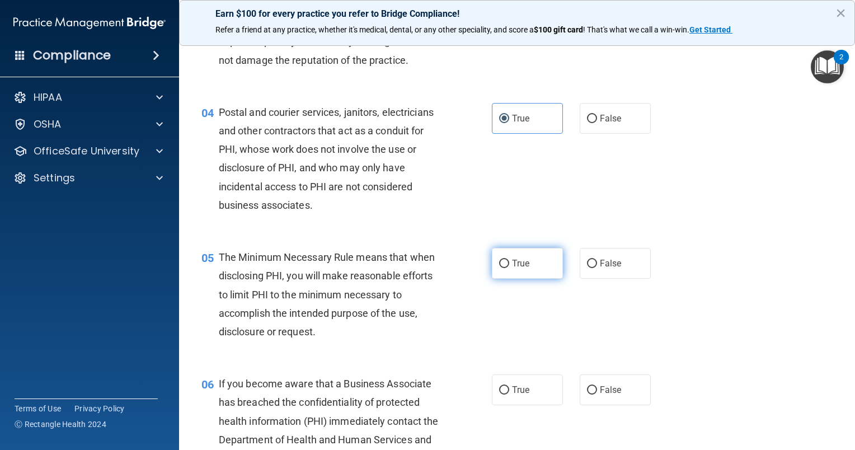
click at [499, 268] on input "True" at bounding box center [504, 264] width 10 height 8
radio input "true"
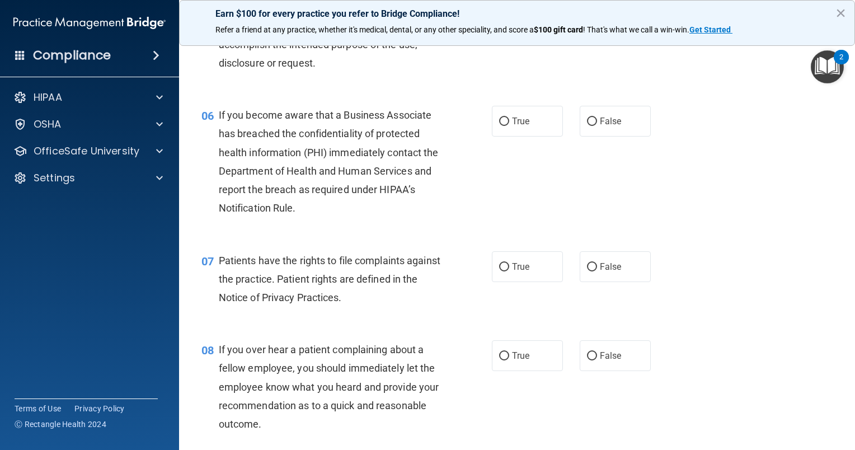
scroll to position [560, 0]
click at [580, 137] on label "False" at bounding box center [615, 121] width 71 height 31
click at [587, 126] on input "False" at bounding box center [592, 122] width 10 height 8
radio input "true"
click at [499, 271] on input "True" at bounding box center [504, 267] width 10 height 8
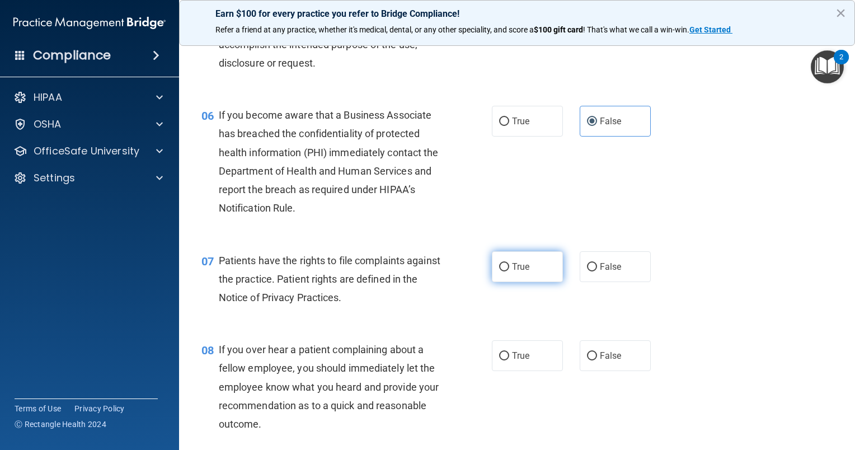
radio input "true"
click at [593, 371] on label "False" at bounding box center [615, 355] width 71 height 31
click at [593, 360] on input "False" at bounding box center [592, 356] width 10 height 8
radio input "true"
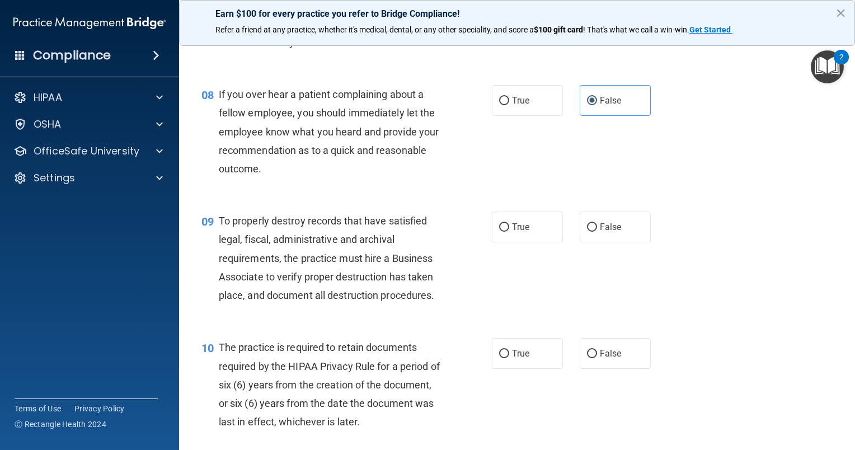
scroll to position [842, 0]
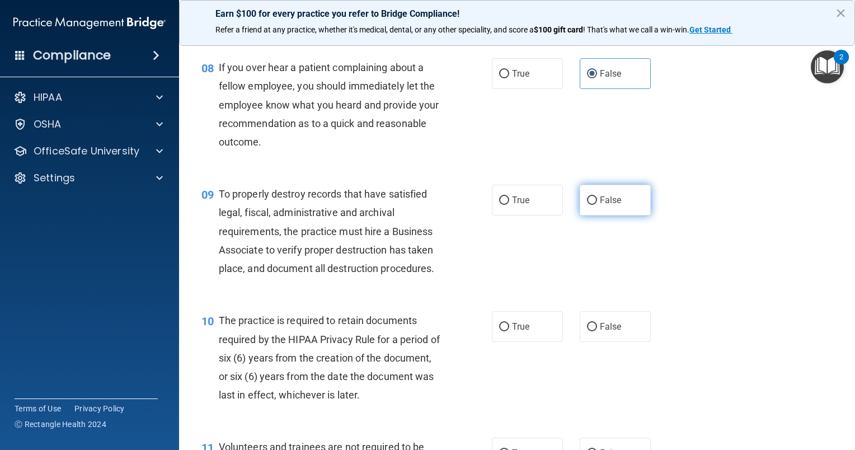
click at [582, 213] on label "False" at bounding box center [615, 200] width 71 height 31
click at [587, 205] on input "False" at bounding box center [592, 200] width 10 height 8
radio input "true"
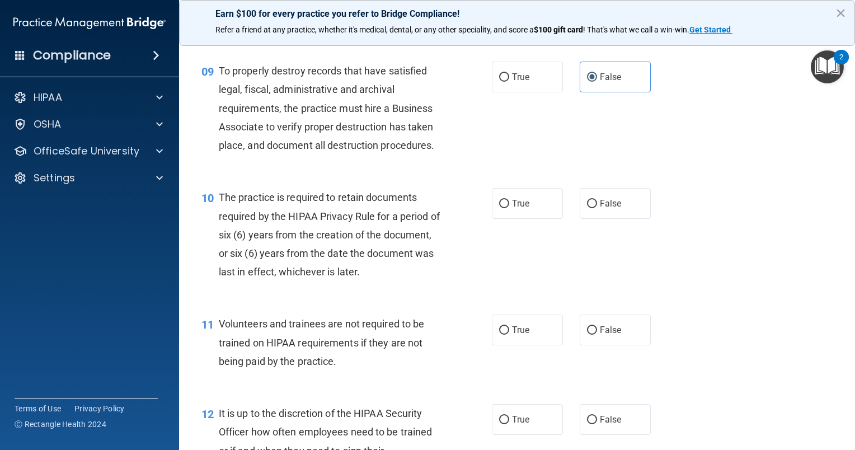
scroll to position [965, 0]
click at [501, 208] on input "True" at bounding box center [504, 204] width 10 height 8
radio input "true"
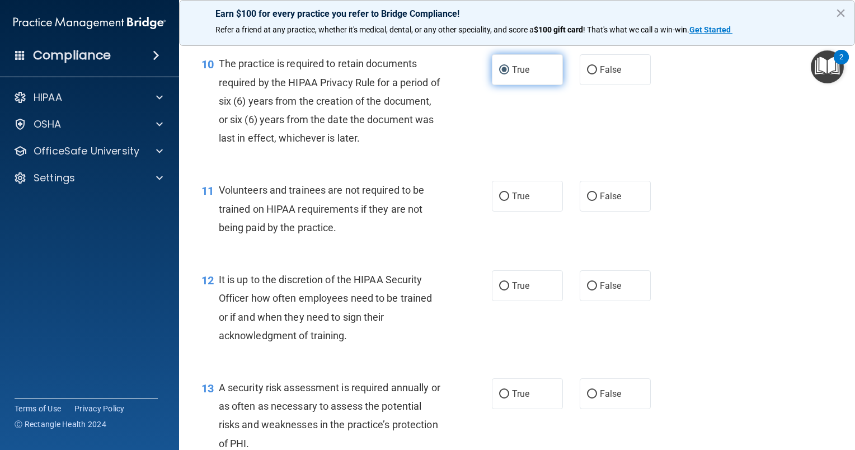
scroll to position [1099, 0]
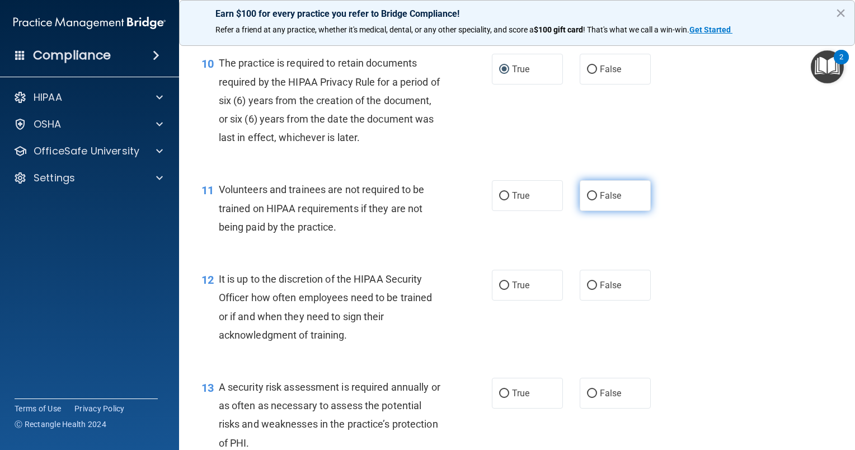
click at [590, 200] on input "False" at bounding box center [592, 196] width 10 height 8
radio input "true"
click at [588, 290] on input "False" at bounding box center [592, 286] width 10 height 8
radio input "true"
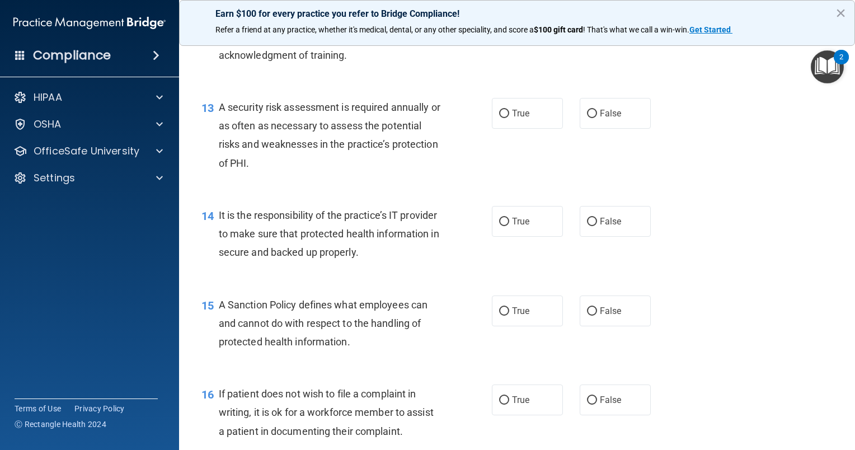
scroll to position [1381, 0]
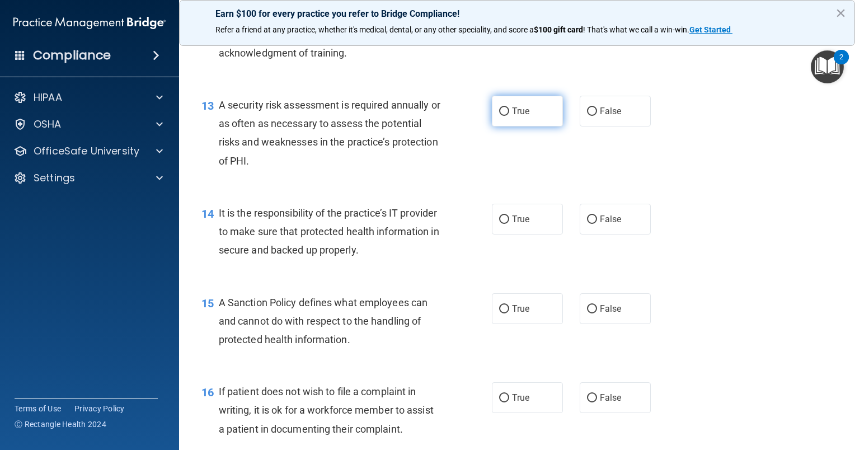
click at [499, 116] on input "True" at bounding box center [504, 111] width 10 height 8
radio input "true"
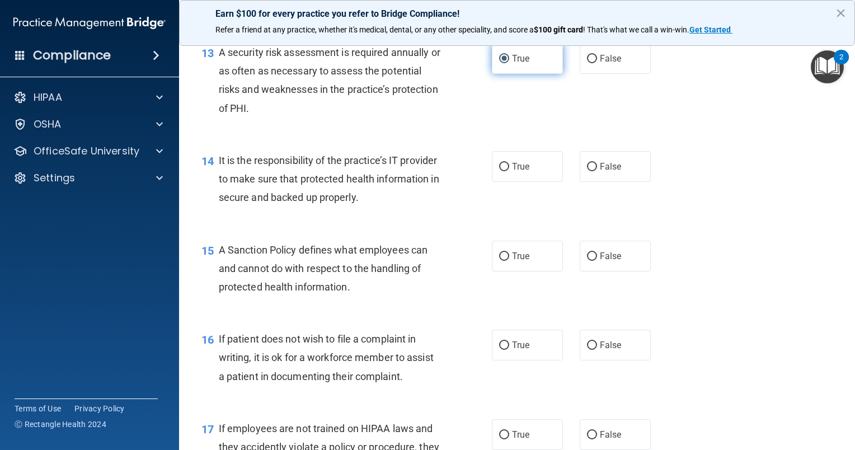
scroll to position [1449, 0]
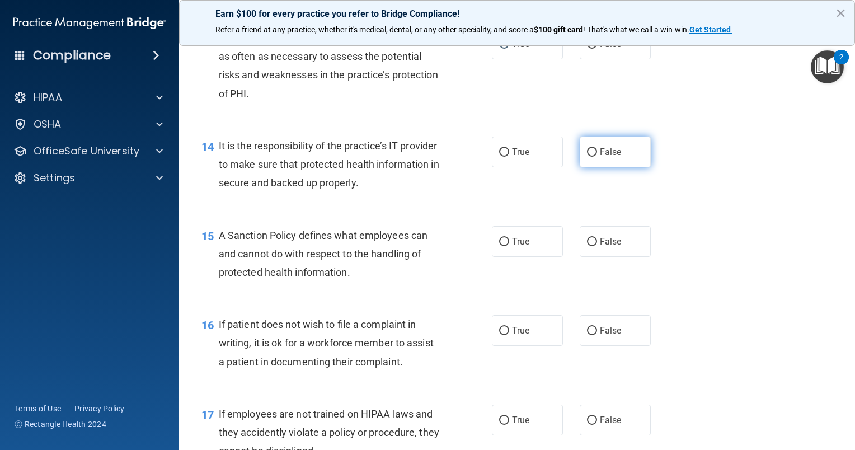
click at [591, 157] on input "False" at bounding box center [592, 152] width 10 height 8
radio input "true"
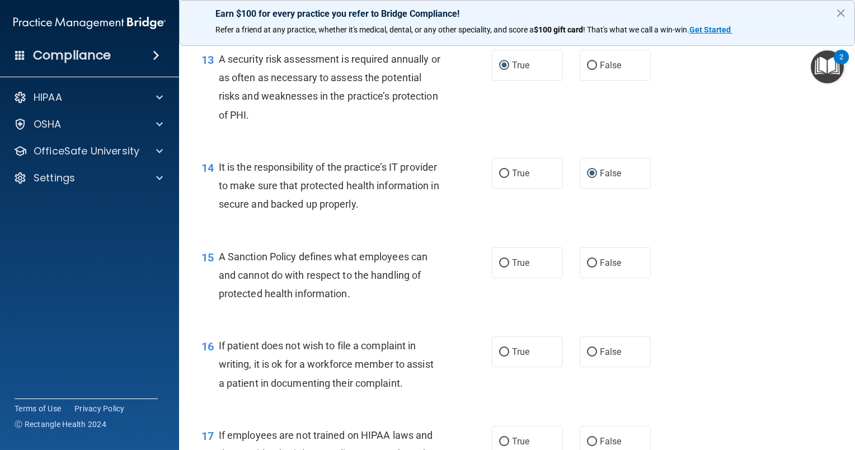
scroll to position [1425, 0]
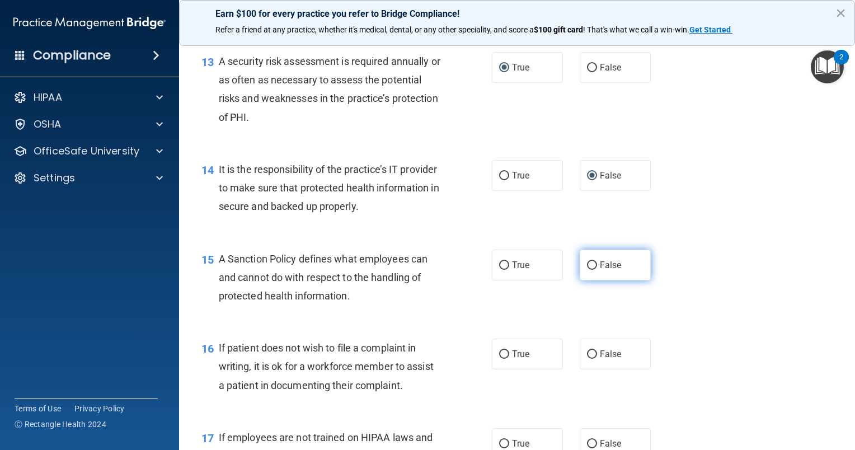
drag, startPoint x: 579, startPoint y: 284, endPoint x: 587, endPoint y: 285, distance: 7.9
click at [587, 270] on input "False" at bounding box center [592, 265] width 10 height 8
radio input "true"
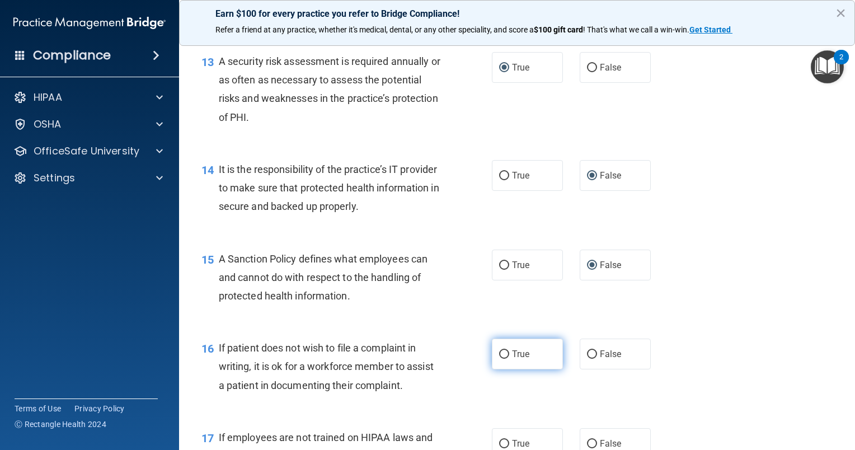
click at [499, 359] on input "True" at bounding box center [504, 354] width 10 height 8
radio input "true"
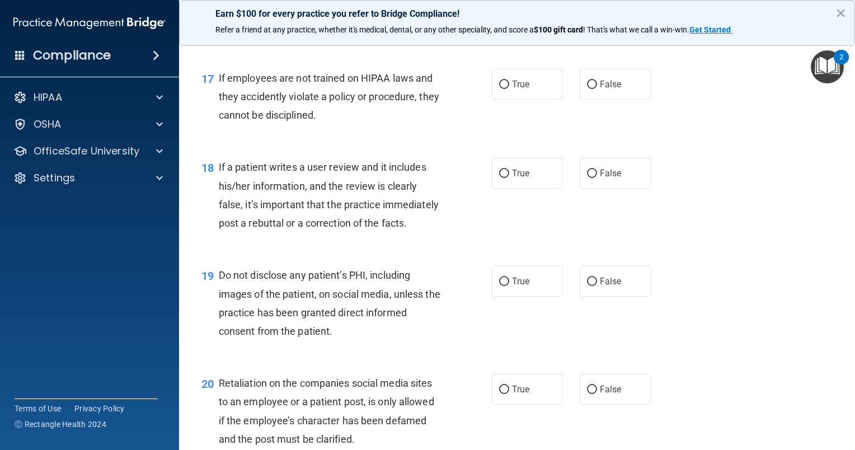
scroll to position [1786, 0]
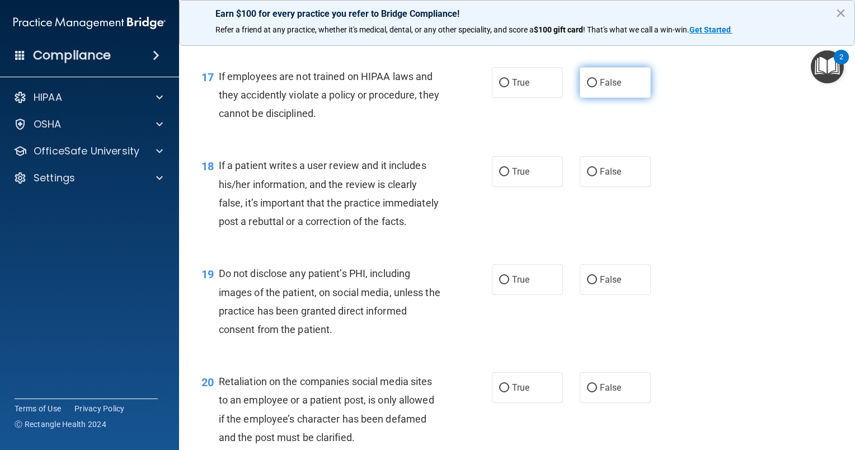
drag, startPoint x: 582, startPoint y: 94, endPoint x: 579, endPoint y: 103, distance: 9.4
click at [580, 98] on label "False" at bounding box center [615, 82] width 71 height 31
click at [587, 87] on input "False" at bounding box center [592, 83] width 10 height 8
radio input "true"
click at [587, 176] on input "False" at bounding box center [592, 172] width 10 height 8
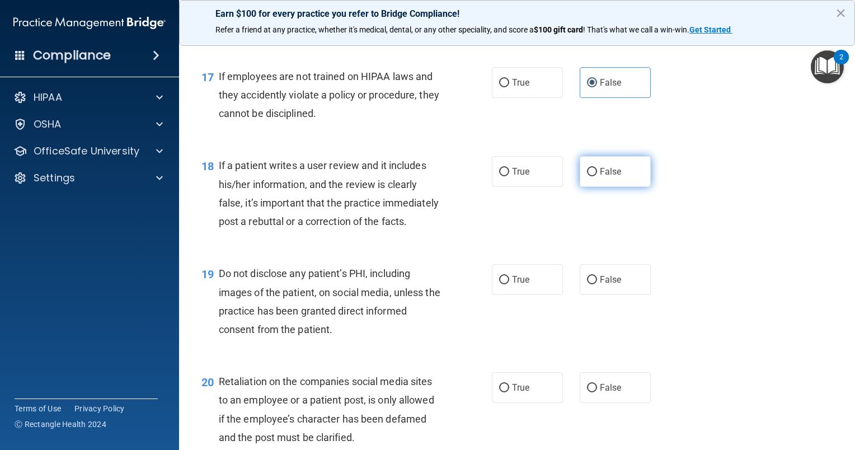
radio input "true"
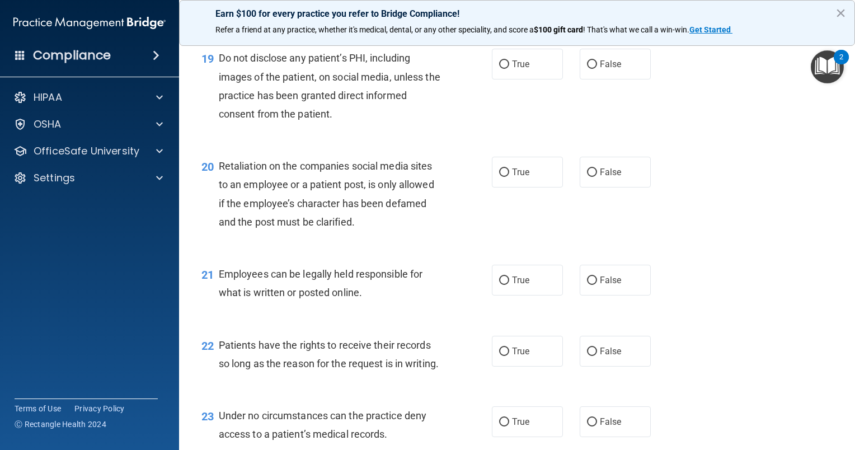
scroll to position [2008, 0]
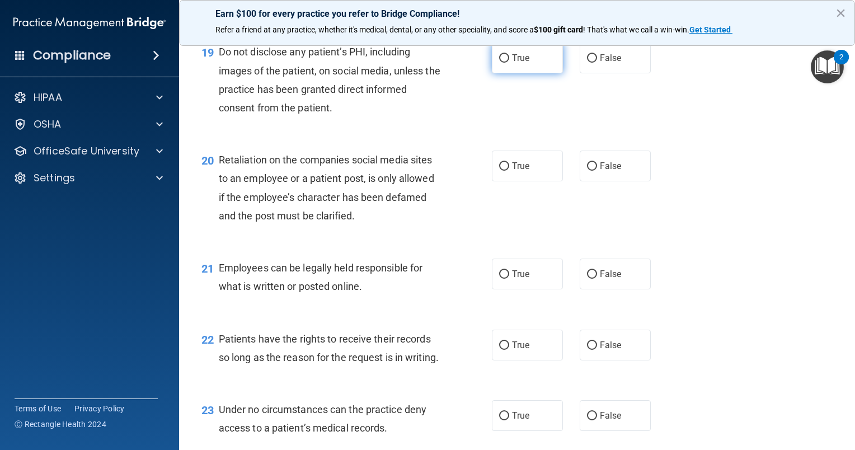
click at [499, 63] on input "True" at bounding box center [504, 58] width 10 height 8
radio input "true"
click at [600, 171] on span "False" at bounding box center [611, 166] width 22 height 11
click at [594, 171] on input "False" at bounding box center [592, 166] width 10 height 8
radio input "true"
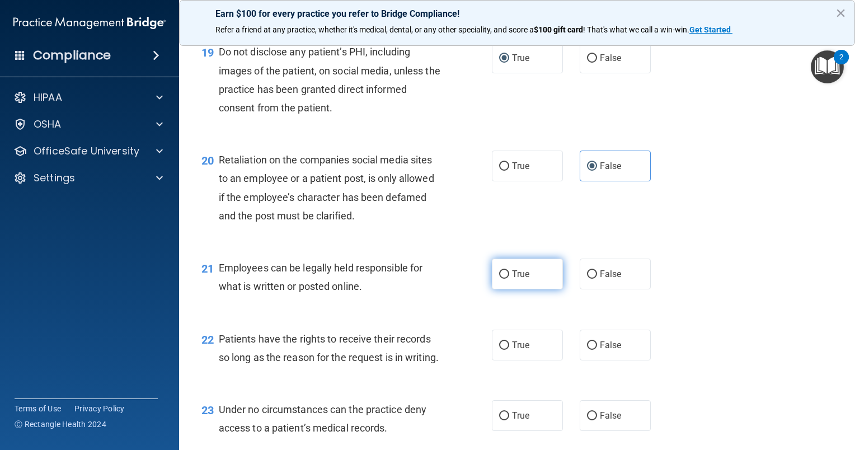
click at [499, 279] on input "True" at bounding box center [504, 274] width 10 height 8
radio input "true"
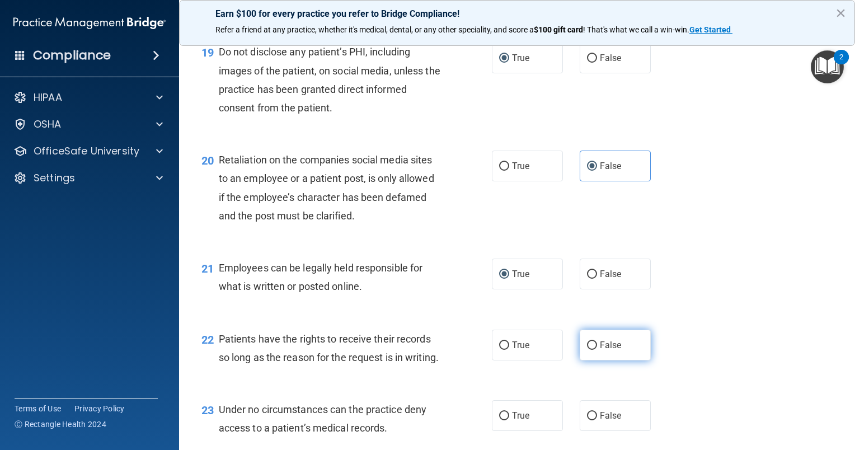
click at [588, 350] on input "False" at bounding box center [592, 345] width 10 height 8
radio input "true"
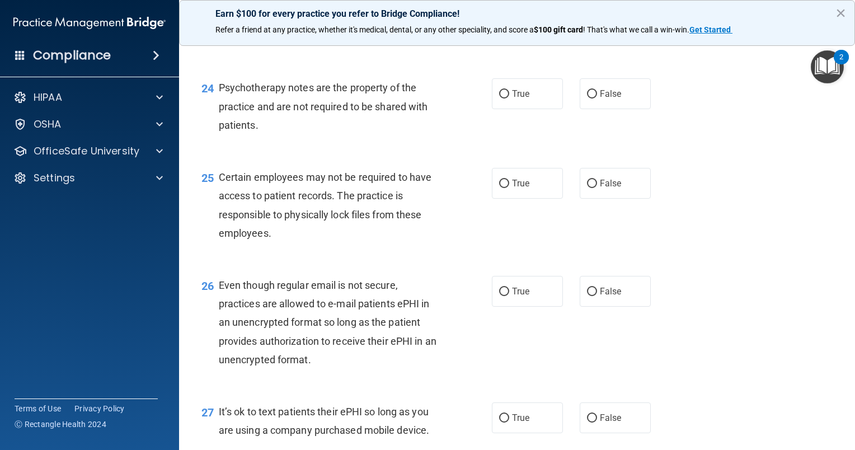
scroll to position [2399, 0]
click at [590, 29] on input "False" at bounding box center [592, 24] width 10 height 8
radio input "true"
click at [499, 99] on input "True" at bounding box center [504, 95] width 10 height 8
radio input "true"
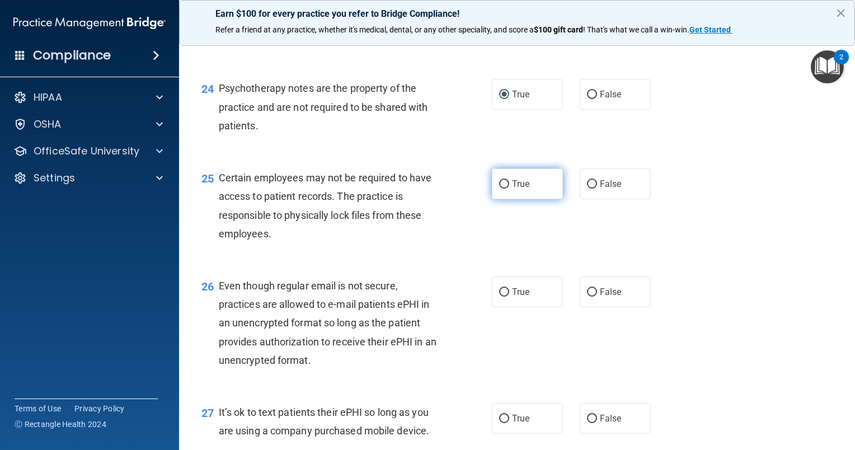
click at [499, 189] on input "True" at bounding box center [504, 184] width 10 height 8
radio input "true"
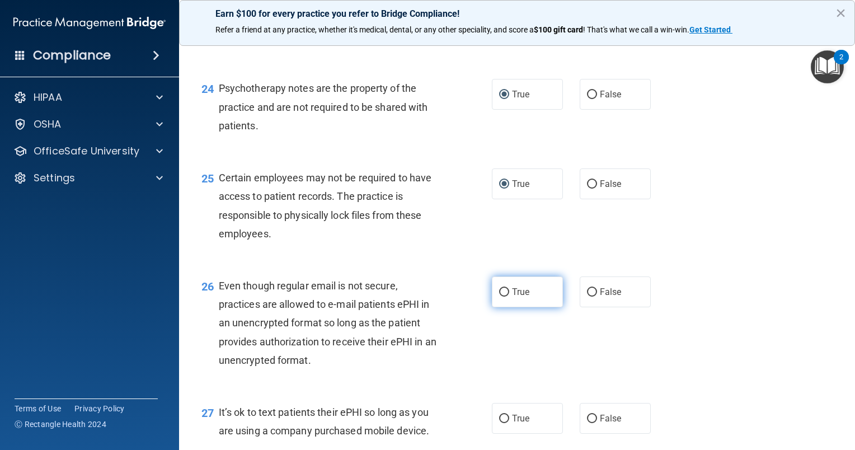
click at [498, 307] on label "True" at bounding box center [527, 291] width 71 height 31
click at [499, 297] on input "True" at bounding box center [504, 292] width 10 height 8
radio input "true"
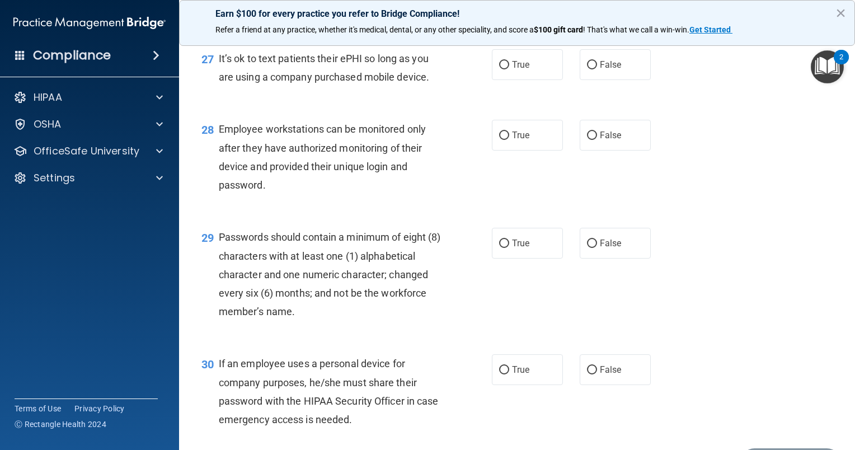
scroll to position [2754, 0]
drag, startPoint x: 580, startPoint y: 123, endPoint x: 585, endPoint y: 118, distance: 6.7
drag, startPoint x: 585, startPoint y: 116, endPoint x: 579, endPoint y: 114, distance: 6.0
click at [580, 79] on label "False" at bounding box center [615, 64] width 71 height 31
click at [587, 69] on input "False" at bounding box center [592, 64] width 10 height 8
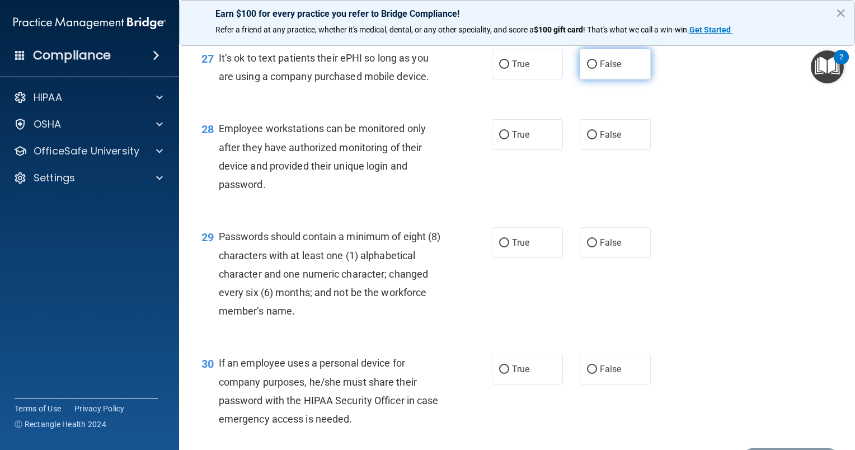
radio input "true"
click at [589, 139] on input "False" at bounding box center [592, 135] width 10 height 8
radio input "true"
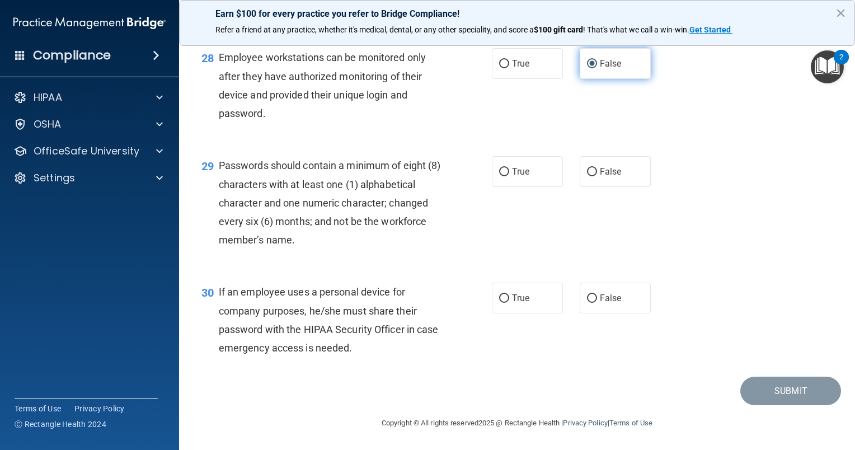
scroll to position [2881, 0]
click at [504, 168] on input "True" at bounding box center [504, 172] width 10 height 8
radio input "true"
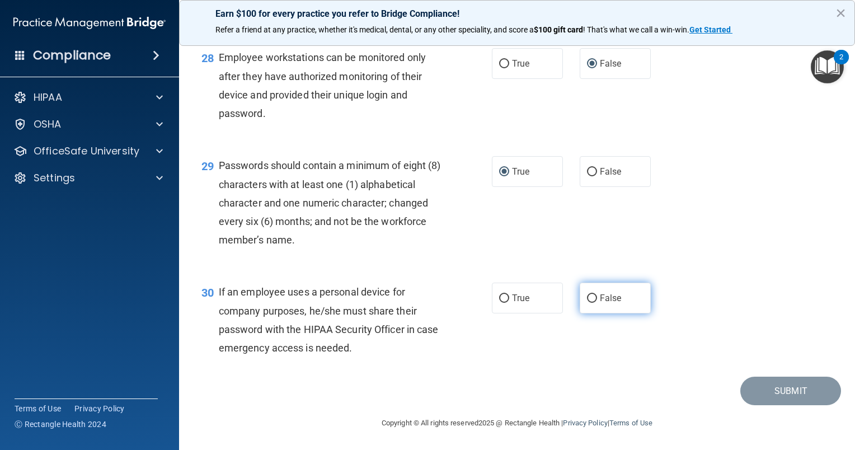
click at [582, 294] on label "False" at bounding box center [615, 298] width 71 height 31
click at [587, 294] on input "False" at bounding box center [592, 298] width 10 height 8
radio input "true"
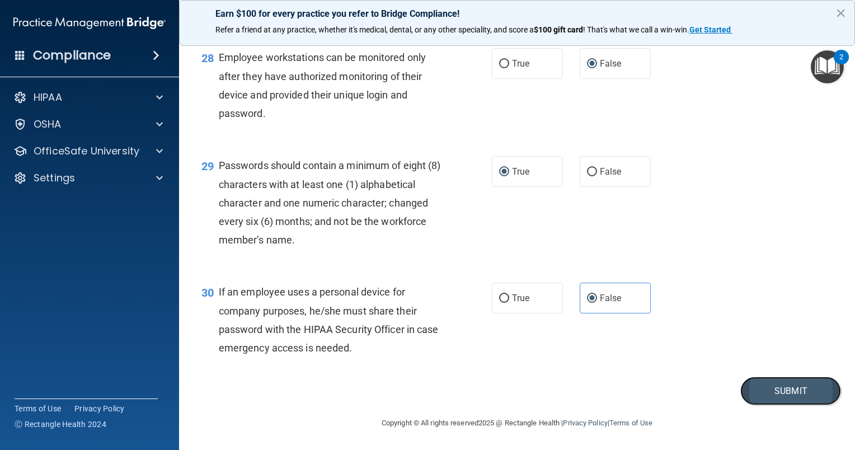
click at [759, 390] on button "Submit" at bounding box center [790, 391] width 101 height 29
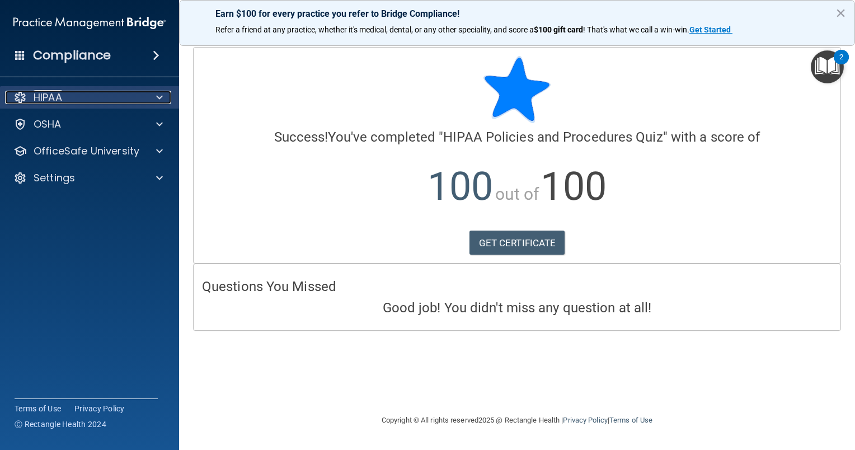
click at [100, 95] on div "HIPAA" at bounding box center [74, 97] width 139 height 13
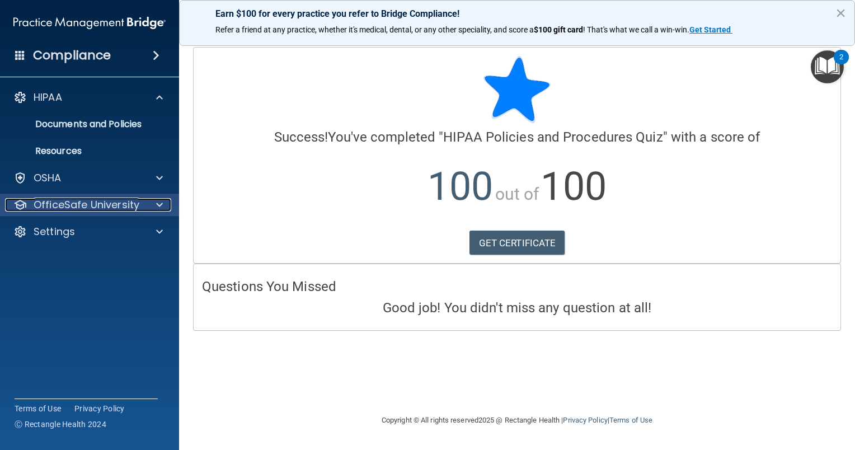
click at [101, 205] on p "OfficeSafe University" at bounding box center [87, 204] width 106 height 13
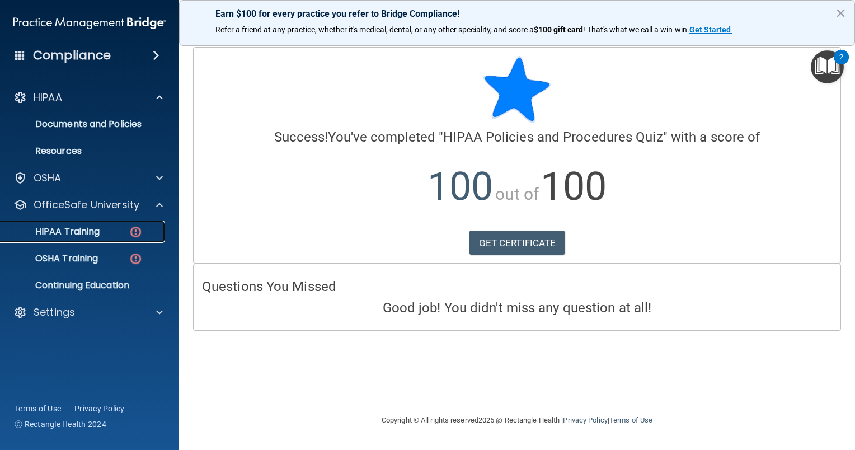
drag, startPoint x: 105, startPoint y: 232, endPoint x: 85, endPoint y: 228, distance: 21.0
click at [85, 228] on p "HIPAA Training" at bounding box center [53, 231] width 92 height 11
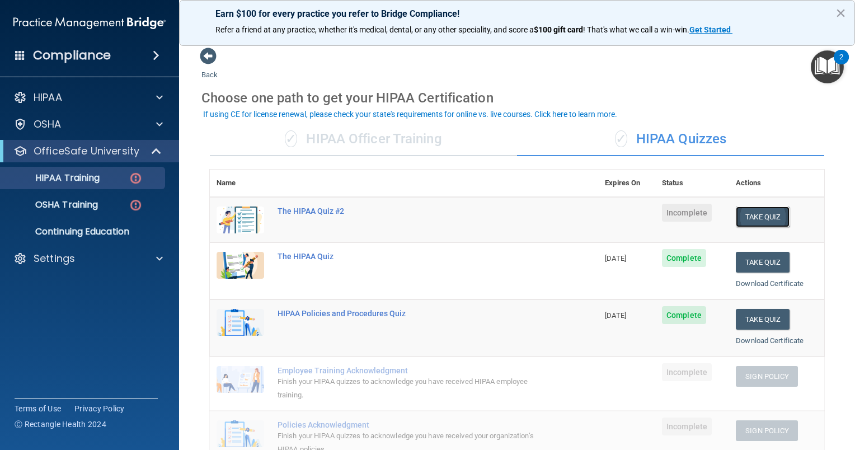
click at [749, 210] on button "Take Quiz" at bounding box center [763, 217] width 54 height 21
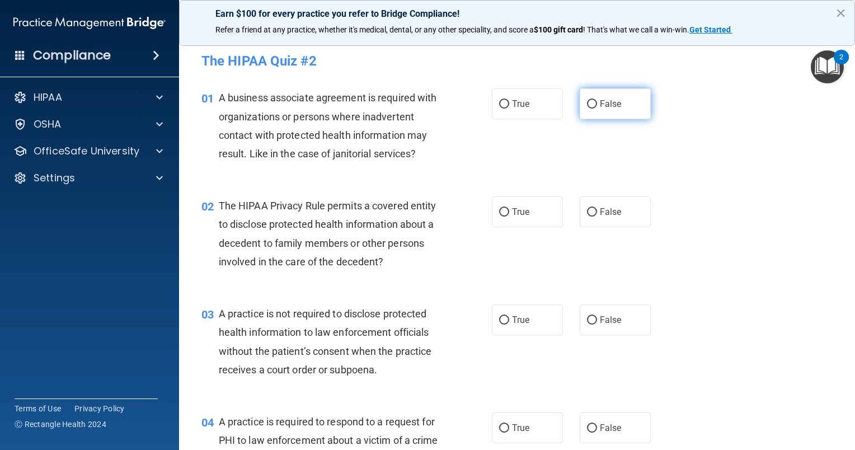
click at [587, 101] on input "False" at bounding box center [592, 104] width 10 height 8
radio input "true"
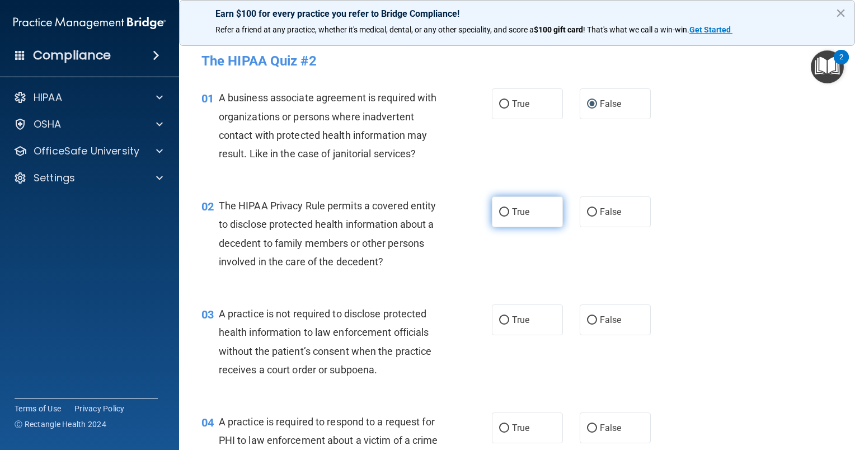
click at [499, 209] on input "True" at bounding box center [504, 212] width 10 height 8
radio input "true"
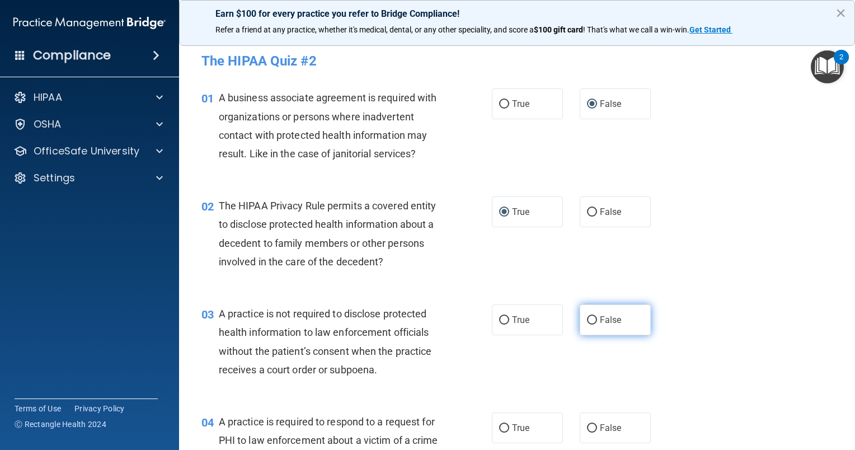
click at [587, 316] on input "False" at bounding box center [592, 320] width 10 height 8
radio input "true"
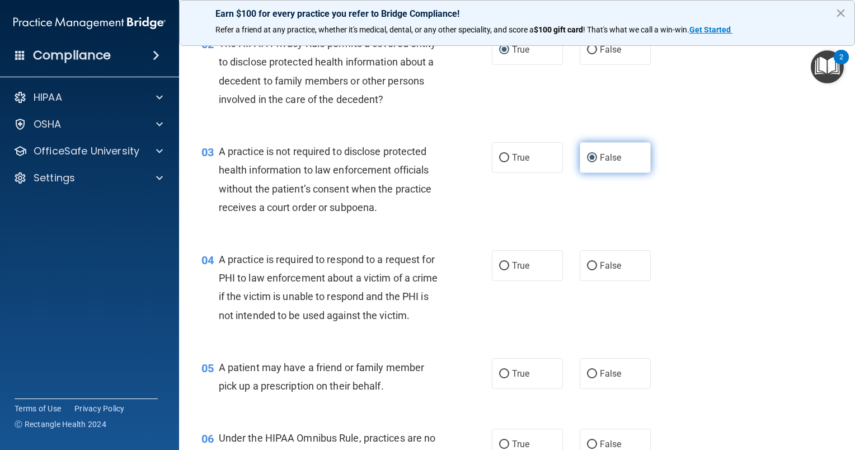
scroll to position [163, 0]
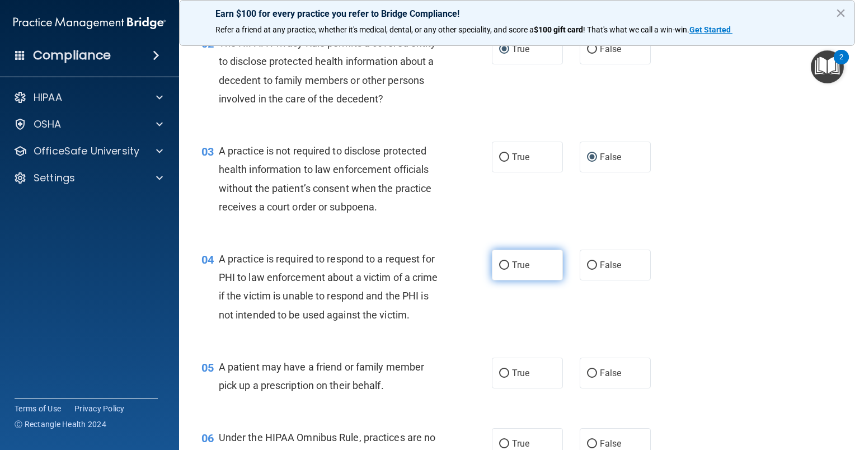
click at [499, 266] on input "True" at bounding box center [504, 265] width 10 height 8
radio input "true"
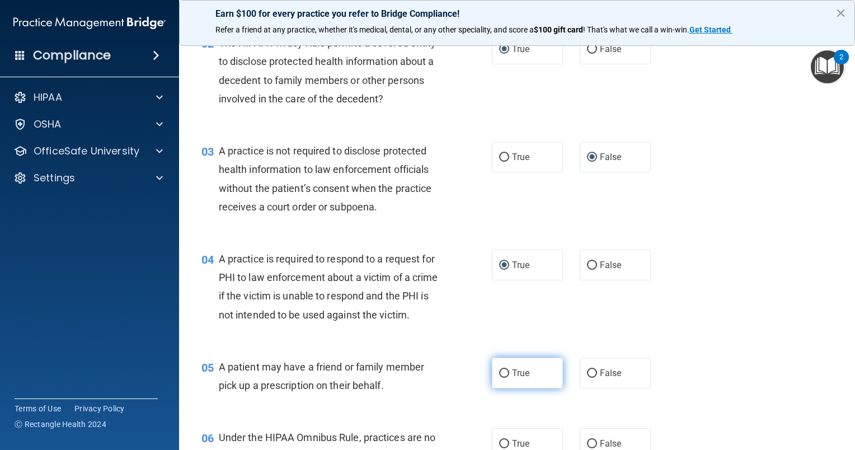
click at [501, 378] on input "True" at bounding box center [504, 373] width 10 height 8
radio input "true"
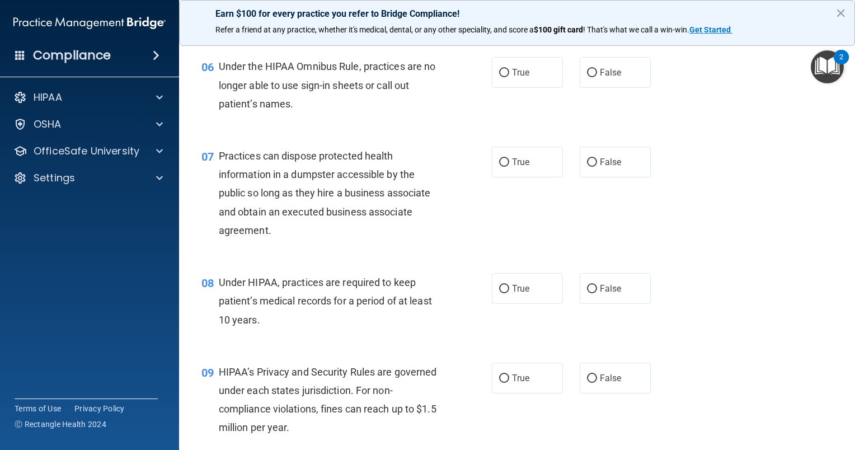
scroll to position [535, 0]
click at [589, 77] on input "False" at bounding box center [592, 72] width 10 height 8
radio input "true"
click at [587, 166] on input "False" at bounding box center [592, 162] width 10 height 8
radio input "true"
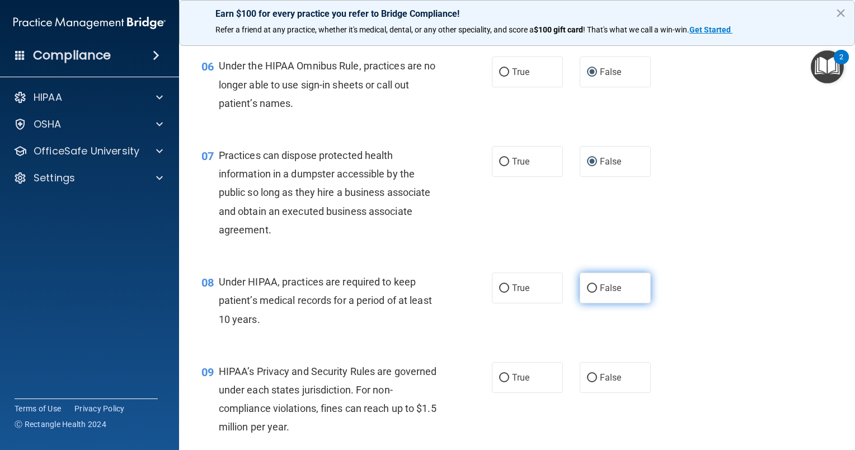
click at [587, 293] on input "False" at bounding box center [592, 288] width 10 height 8
radio input "true"
click at [587, 382] on input "False" at bounding box center [592, 378] width 10 height 8
radio input "true"
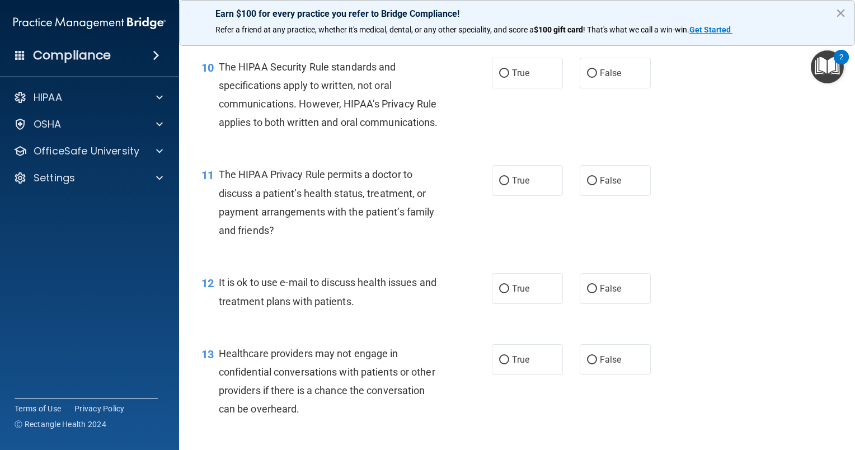
scroll to position [948, 0]
click at [499, 77] on input "True" at bounding box center [504, 72] width 10 height 8
radio input "true"
click at [499, 184] on input "True" at bounding box center [504, 180] width 10 height 8
radio input "true"
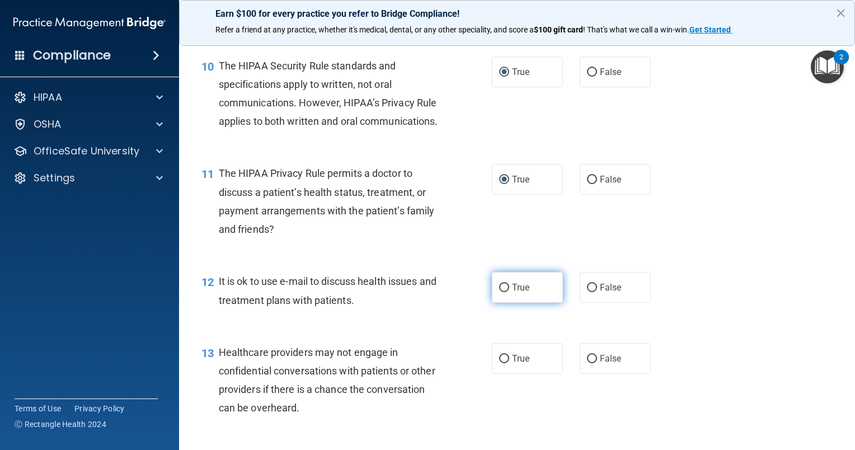
click at [499, 292] on input "True" at bounding box center [504, 288] width 10 height 8
radio input "true"
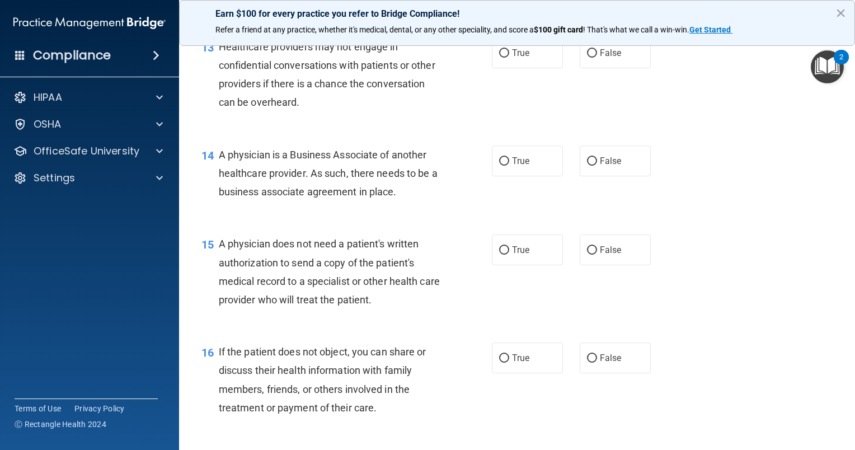
scroll to position [1254, 0]
click at [584, 68] on label "False" at bounding box center [615, 52] width 71 height 31
click at [587, 58] on input "False" at bounding box center [592, 53] width 10 height 8
radio input "true"
drag, startPoint x: 586, startPoint y: 204, endPoint x: 582, endPoint y: 195, distance: 9.3
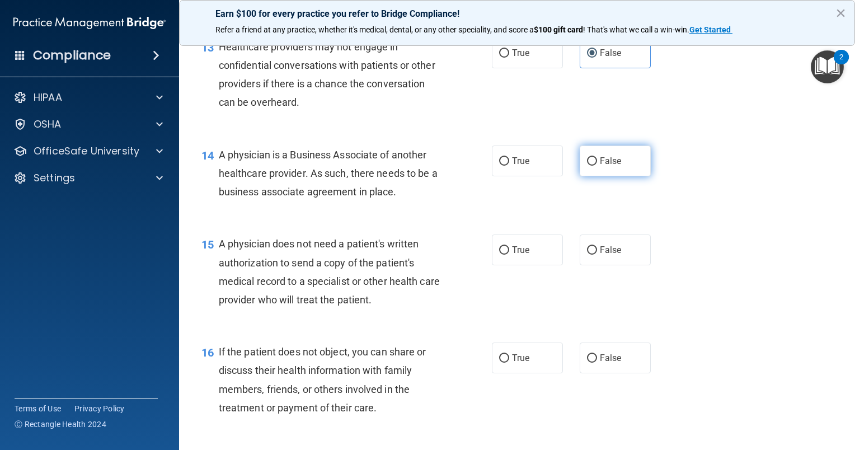
click at [587, 166] on input "False" at bounding box center [592, 161] width 10 height 8
radio input "true"
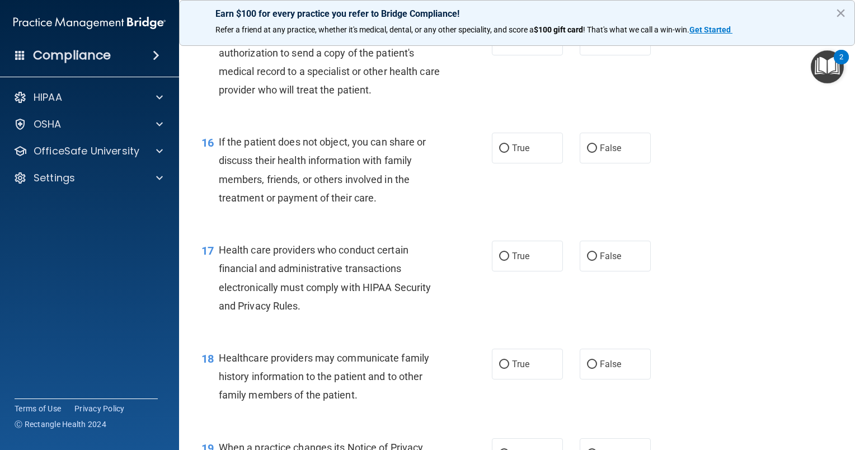
scroll to position [1463, 0]
click at [499, 45] on input "True" at bounding box center [504, 41] width 10 height 8
radio input "true"
click at [501, 153] on input "True" at bounding box center [504, 149] width 10 height 8
radio input "true"
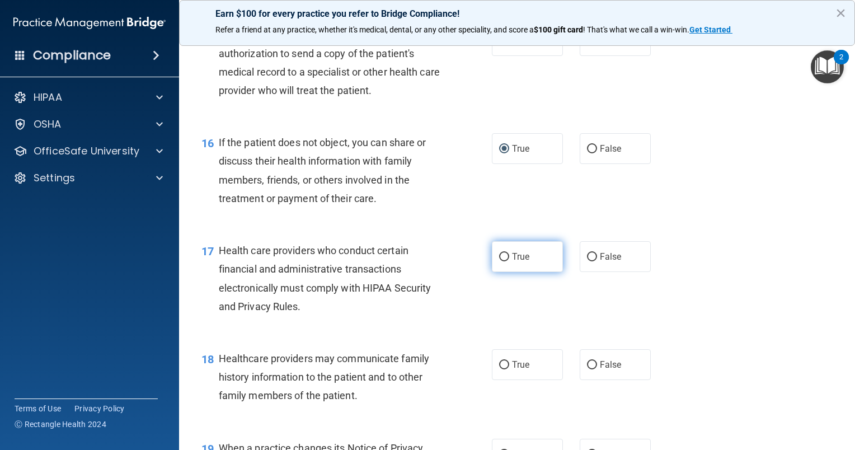
click at [492, 272] on label "True" at bounding box center [527, 256] width 71 height 31
click at [499, 261] on input "True" at bounding box center [504, 257] width 10 height 8
radio input "true"
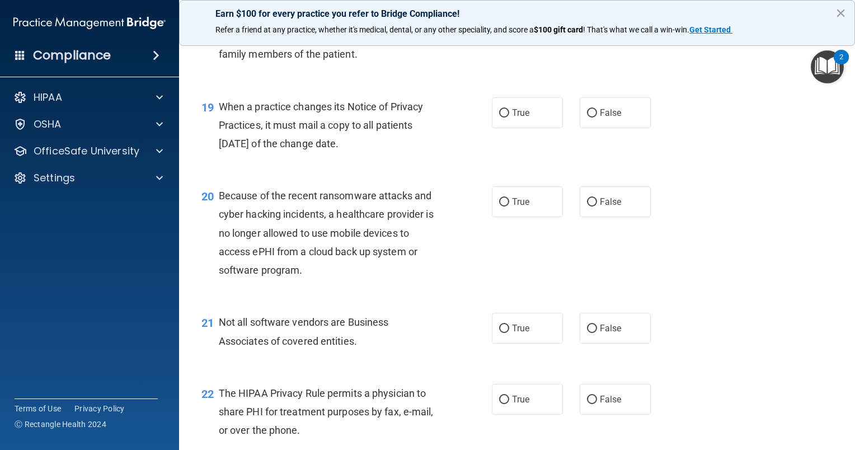
scroll to position [1803, 0]
drag, startPoint x: 589, startPoint y: 56, endPoint x: 584, endPoint y: 65, distance: 10.6
click at [587, 29] on input "False" at bounding box center [592, 25] width 10 height 8
radio input "true"
click at [588, 129] on label "False" at bounding box center [615, 114] width 71 height 31
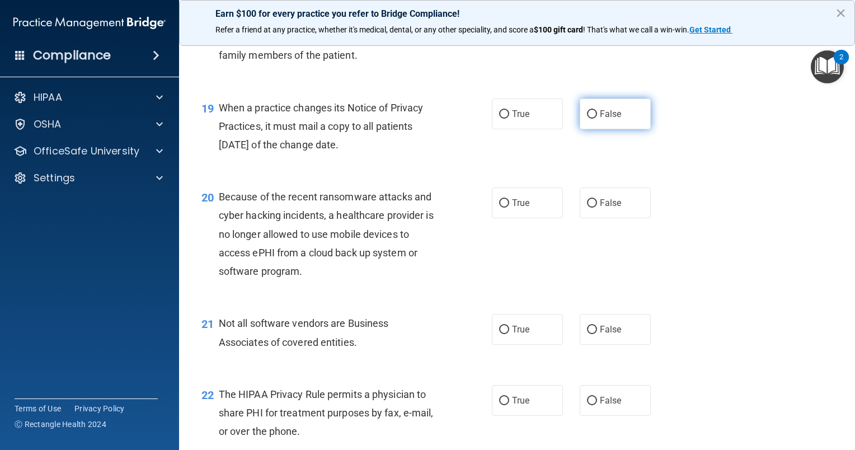
click at [588, 119] on input "False" at bounding box center [592, 114] width 10 height 8
radio input "true"
click at [587, 208] on input "False" at bounding box center [592, 203] width 10 height 8
radio input "true"
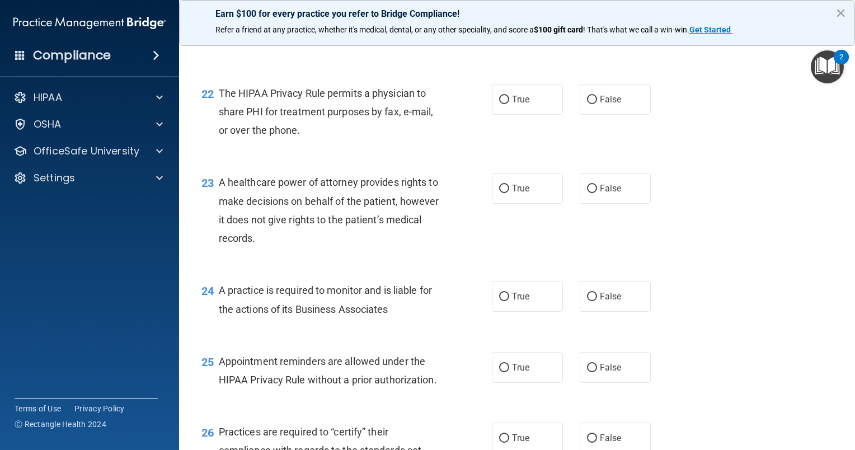
scroll to position [2104, 0]
click at [499, 33] on input "True" at bounding box center [504, 29] width 10 height 8
radio input "true"
click at [499, 104] on input "True" at bounding box center [504, 100] width 10 height 8
radio input "true"
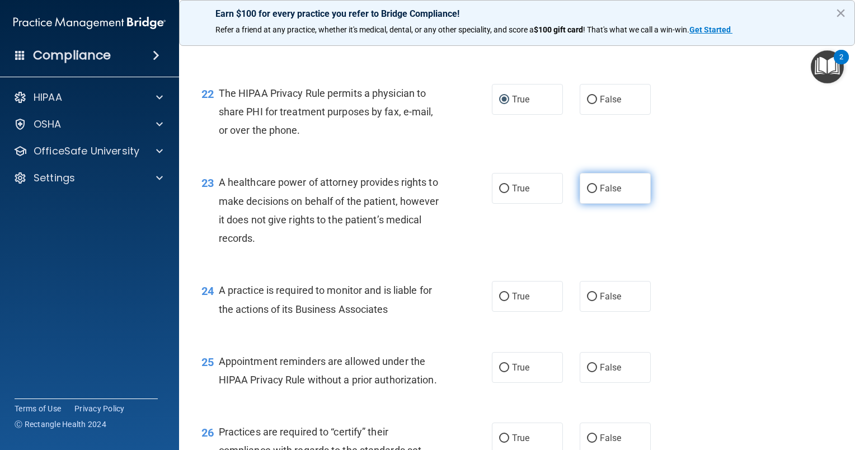
click at [587, 193] on input "False" at bounding box center [592, 189] width 10 height 8
radio input "true"
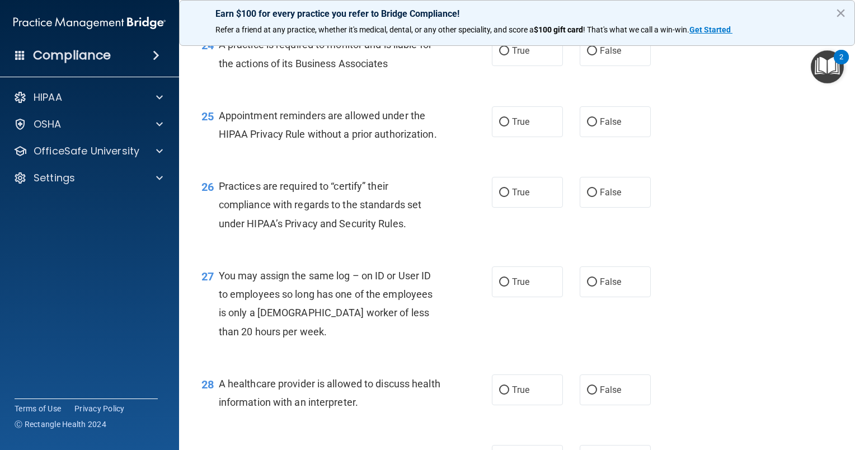
scroll to position [2351, 0]
click at [587, 55] on input "False" at bounding box center [592, 50] width 10 height 8
radio input "true"
click at [499, 126] on input "True" at bounding box center [504, 122] width 10 height 8
radio input "true"
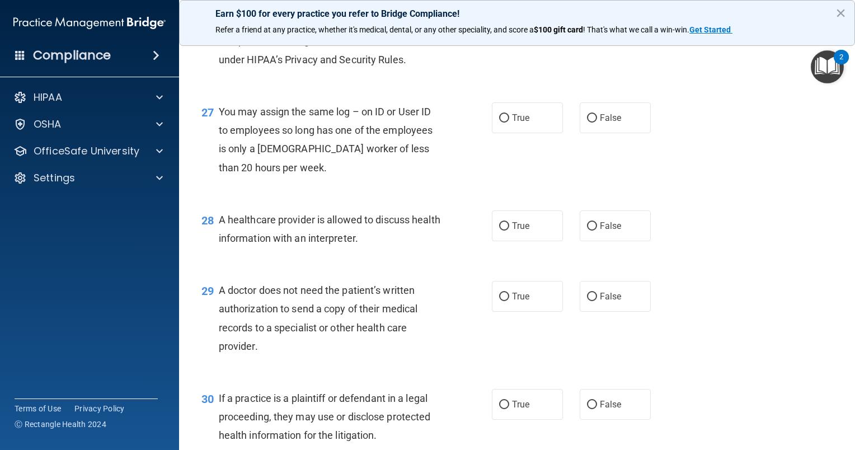
scroll to position [2521, 0]
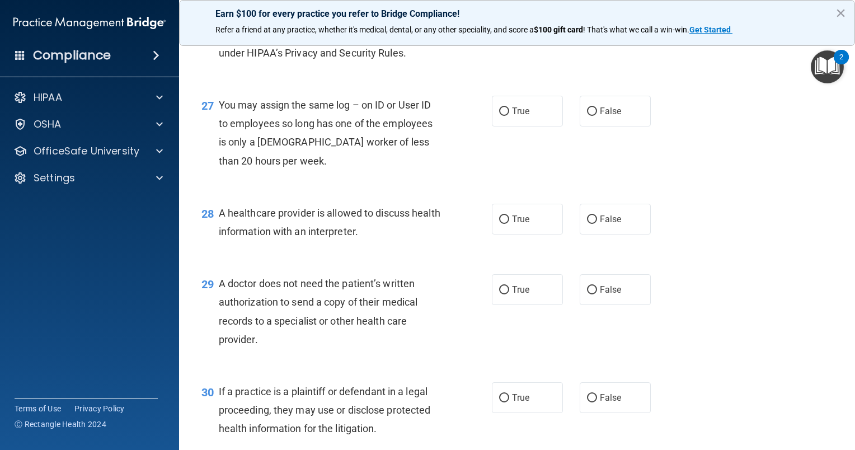
click at [587, 26] on input "False" at bounding box center [592, 22] width 10 height 8
radio input "true"
click at [587, 116] on input "False" at bounding box center [592, 111] width 10 height 8
radio input "true"
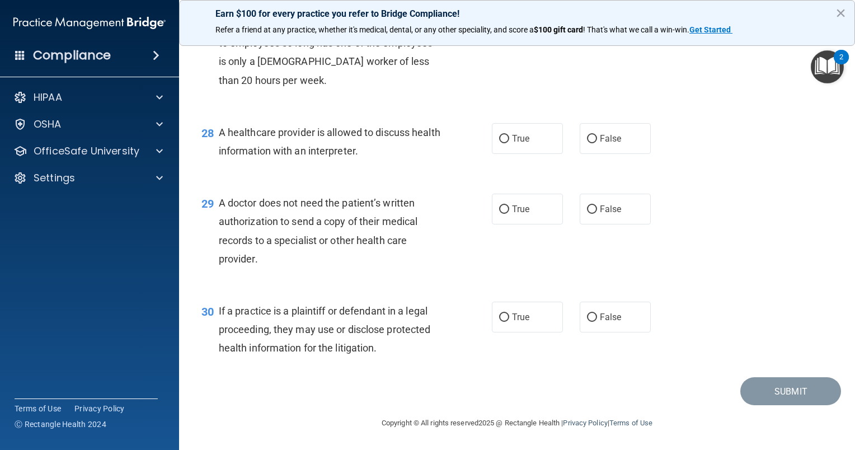
scroll to position [2657, 0]
click at [500, 140] on input "True" at bounding box center [504, 139] width 10 height 8
radio input "true"
click at [501, 205] on input "True" at bounding box center [504, 209] width 10 height 8
radio input "true"
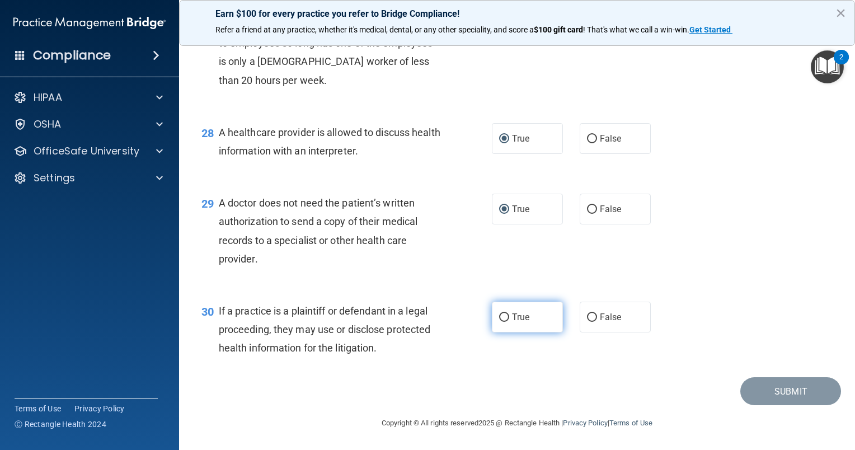
drag, startPoint x: 498, startPoint y: 314, endPoint x: 490, endPoint y: 318, distance: 8.8
click at [492, 318] on label "True" at bounding box center [527, 317] width 71 height 31
click at [499, 318] on input "True" at bounding box center [504, 317] width 10 height 8
radio input "true"
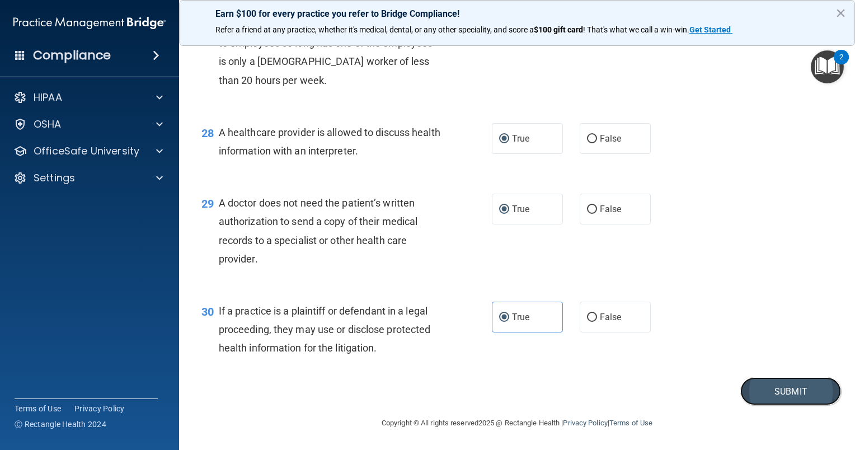
click at [757, 382] on button "Submit" at bounding box center [790, 391] width 101 height 29
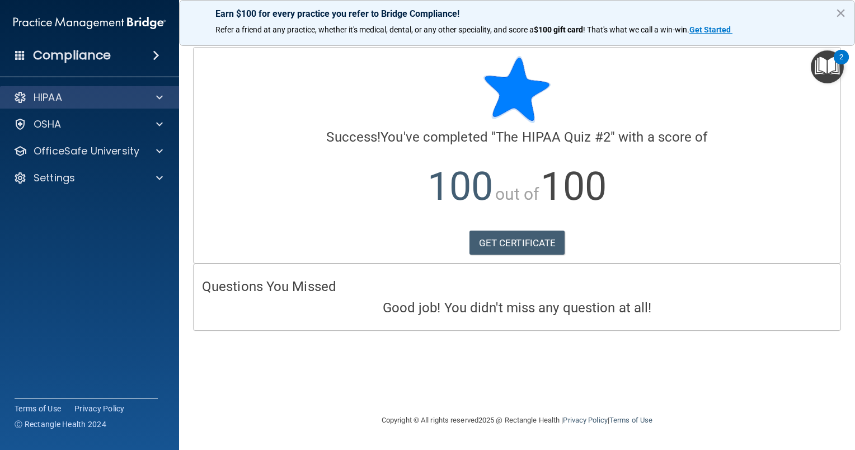
click at [76, 105] on div "HIPAA" at bounding box center [90, 97] width 180 height 22
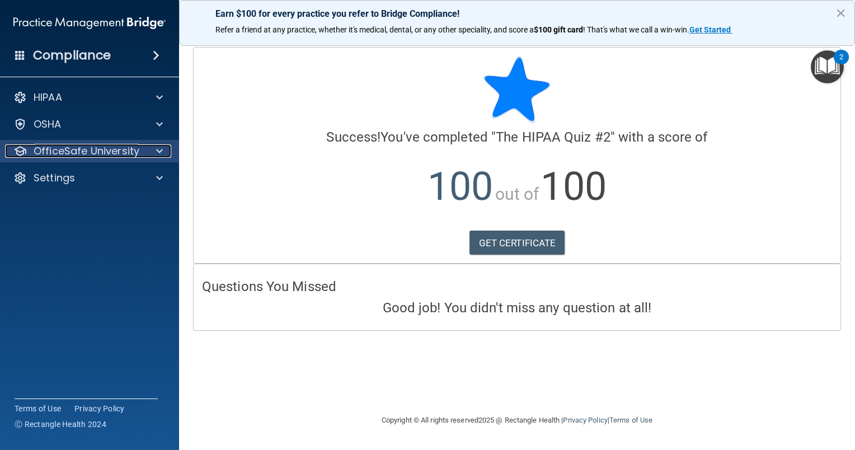
click at [132, 151] on p "OfficeSafe University" at bounding box center [87, 150] width 106 height 13
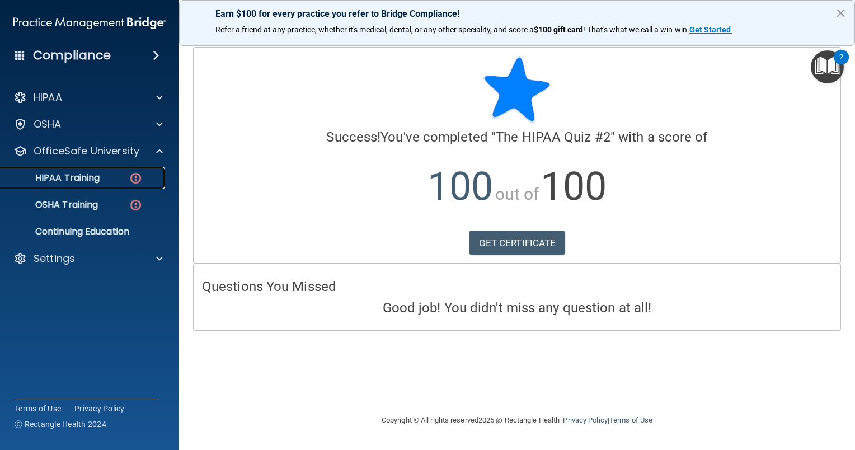
click at [132, 177] on img at bounding box center [136, 178] width 14 height 14
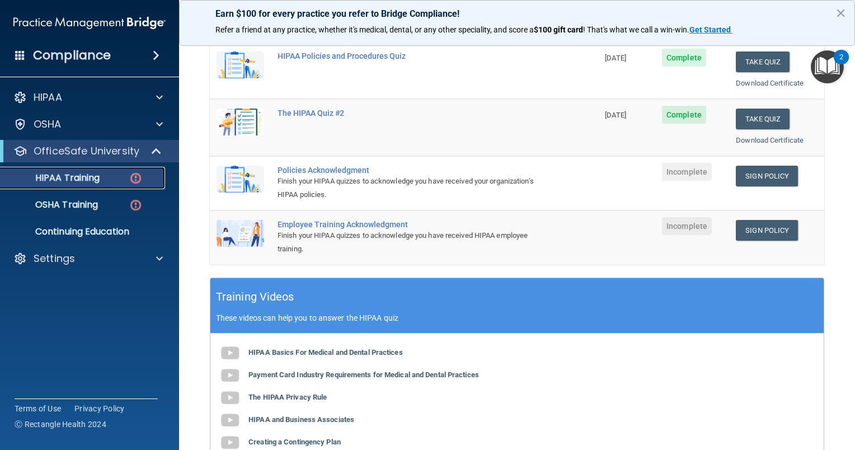
scroll to position [213, 0]
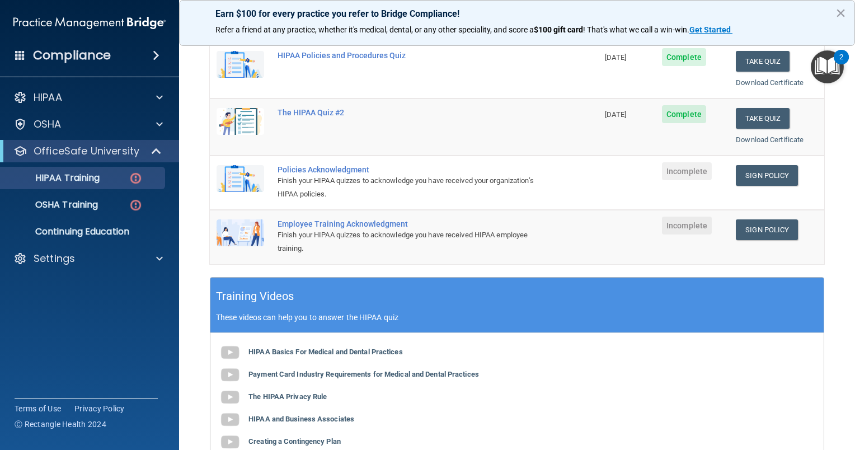
drag, startPoint x: 750, startPoint y: 172, endPoint x: 709, endPoint y: 164, distance: 42.2
click at [709, 164] on td "Incomplete" at bounding box center [692, 183] width 74 height 54
click at [744, 170] on link "Sign Policy" at bounding box center [767, 175] width 62 height 21
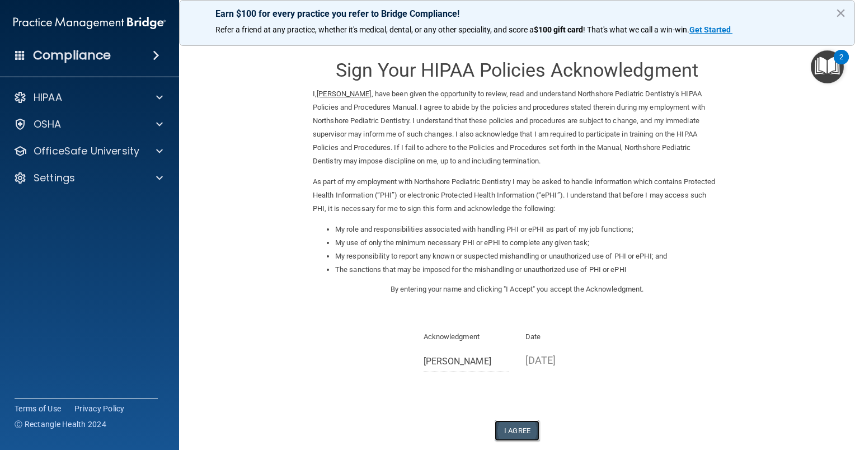
drag, startPoint x: 515, startPoint y: 425, endPoint x: 501, endPoint y: 422, distance: 14.3
click at [501, 422] on button "I Agree" at bounding box center [517, 430] width 45 height 21
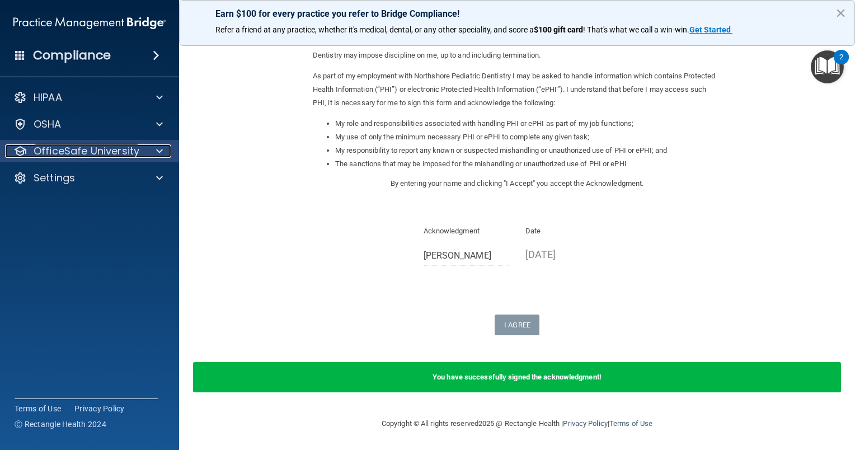
drag, startPoint x: 138, startPoint y: 146, endPoint x: 99, endPoint y: 157, distance: 40.7
click at [99, 157] on p "OfficeSafe University" at bounding box center [87, 150] width 106 height 13
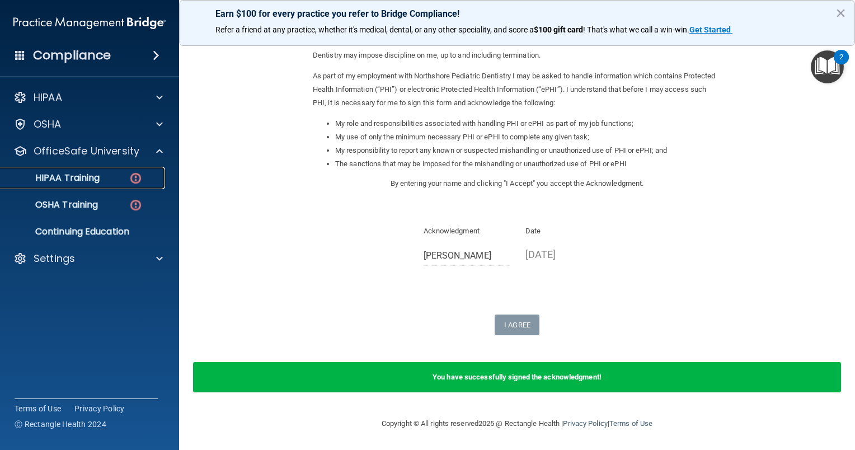
click at [105, 176] on div "HIPAA Training" at bounding box center [83, 177] width 153 height 11
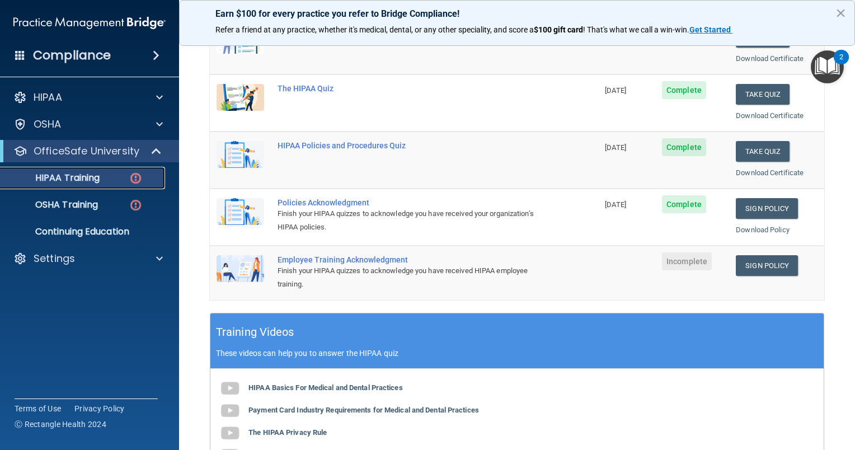
scroll to position [179, 0]
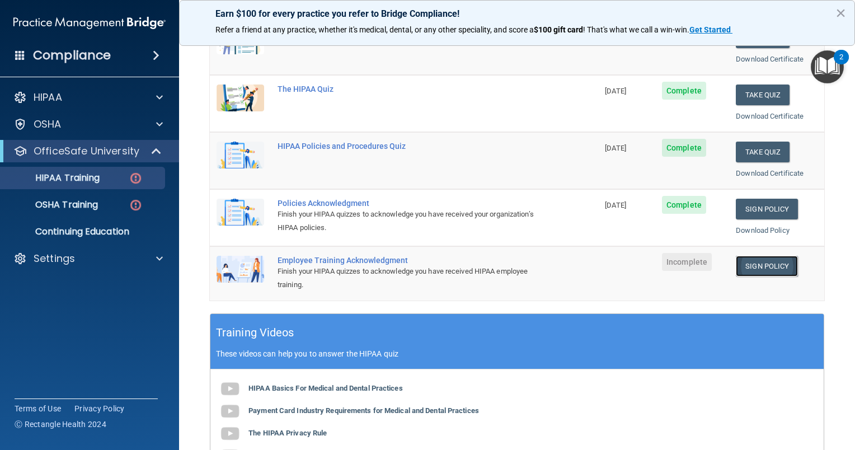
click at [752, 264] on link "Sign Policy" at bounding box center [767, 266] width 62 height 21
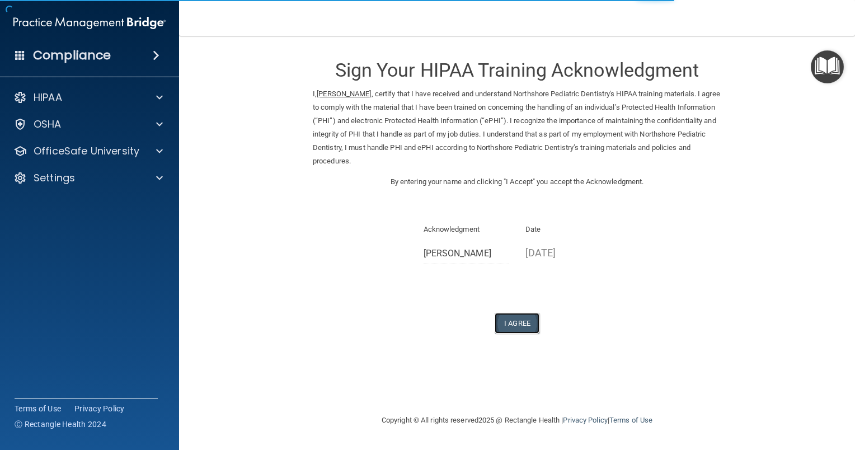
click at [506, 324] on button "I Agree" at bounding box center [517, 323] width 45 height 21
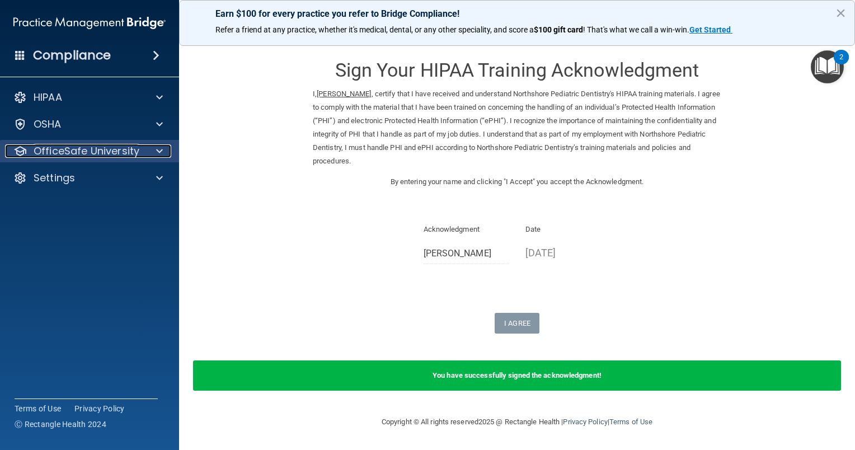
click at [82, 158] on p "OfficeSafe University" at bounding box center [87, 150] width 106 height 13
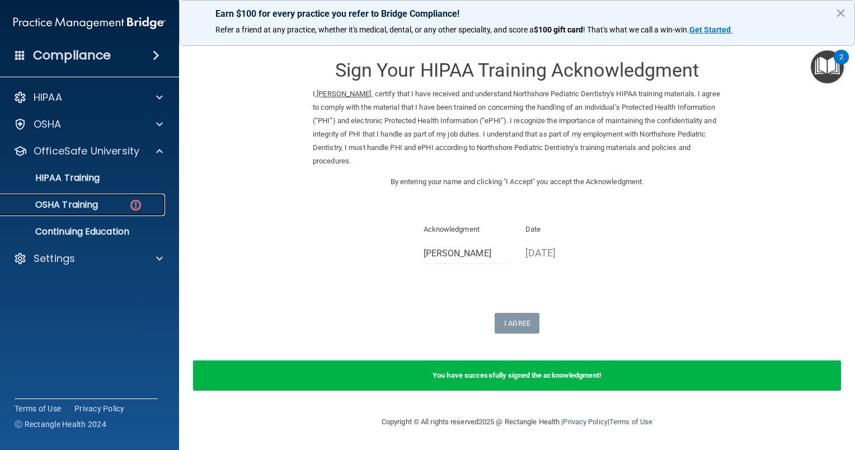
click at [121, 210] on link "OSHA Training" at bounding box center [77, 205] width 176 height 22
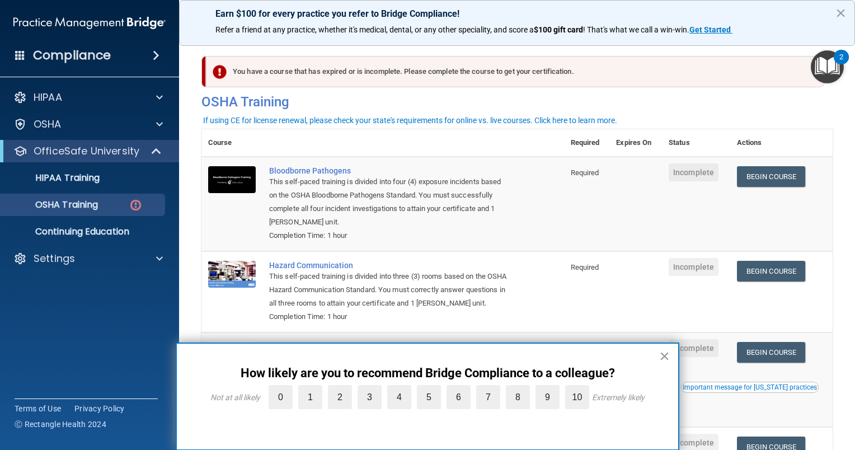
click at [665, 354] on button "×" at bounding box center [664, 356] width 11 height 18
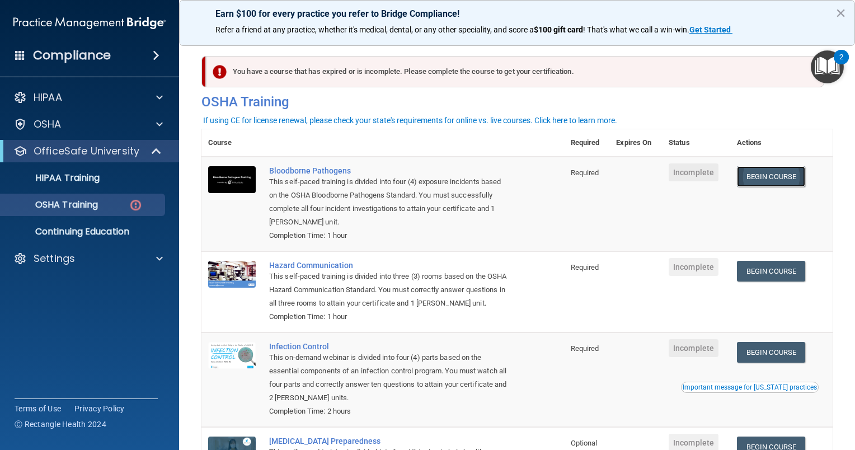
click at [763, 170] on link "Begin Course" at bounding box center [771, 176] width 68 height 21
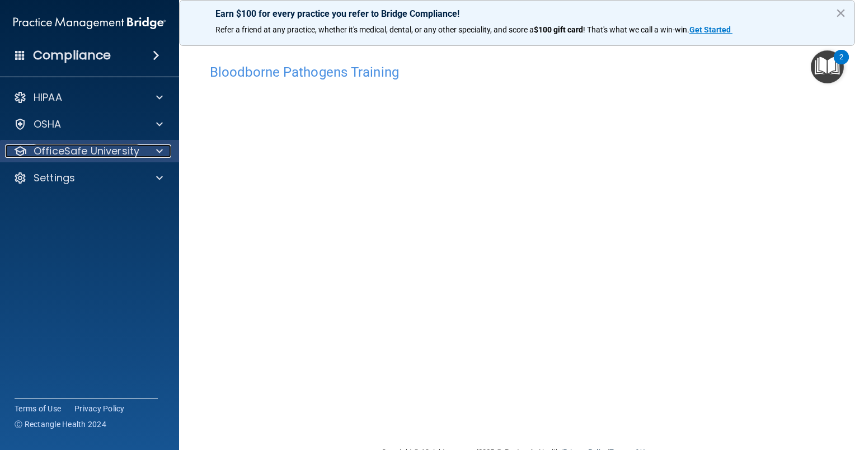
click at [146, 148] on div at bounding box center [158, 150] width 28 height 13
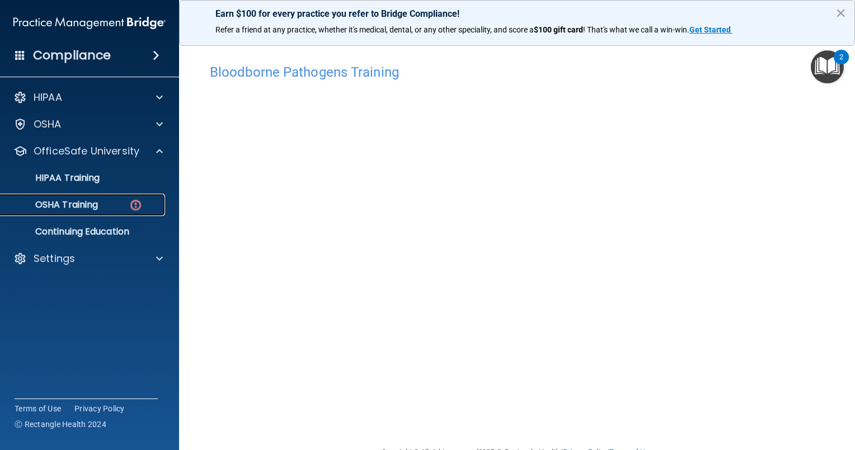
click at [125, 201] on div "OSHA Training" at bounding box center [83, 204] width 153 height 11
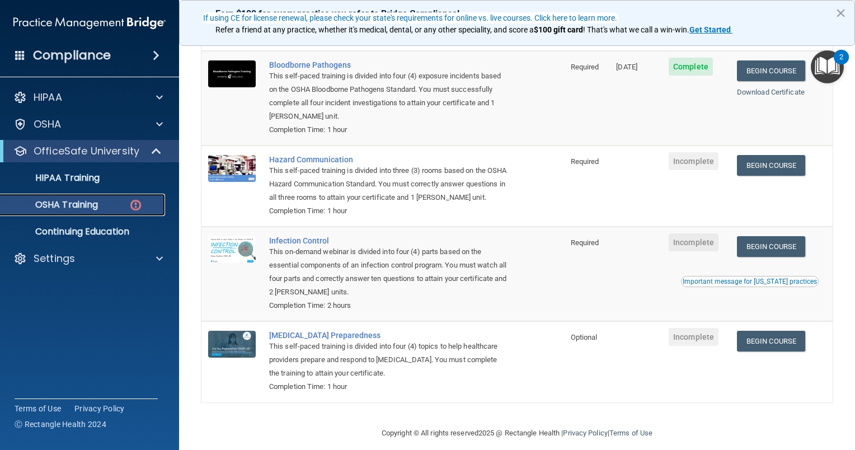
scroll to position [131, 0]
